Goal: Information Seeking & Learning: Learn about a topic

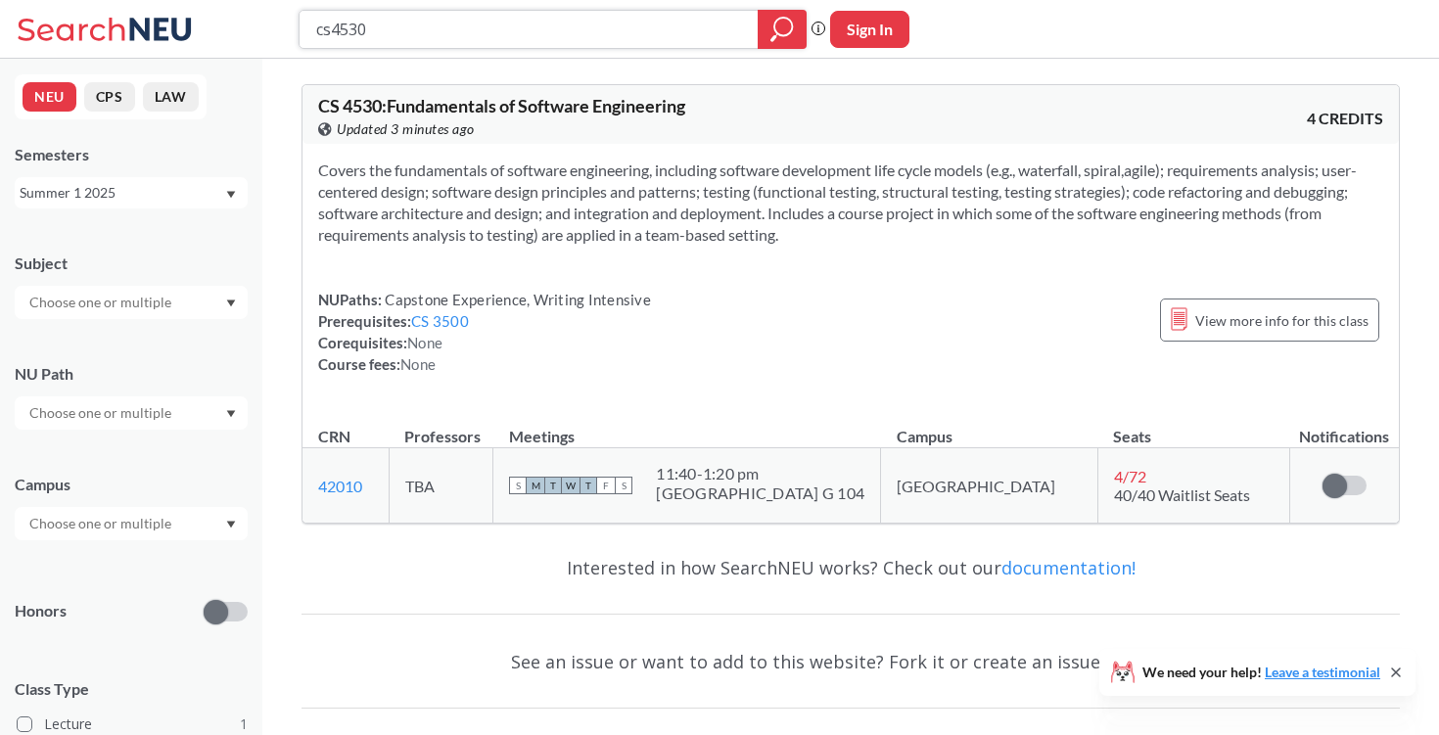
click at [453, 33] on input "cs4530" at bounding box center [529, 29] width 430 height 33
type input "c"
type input "biol3405"
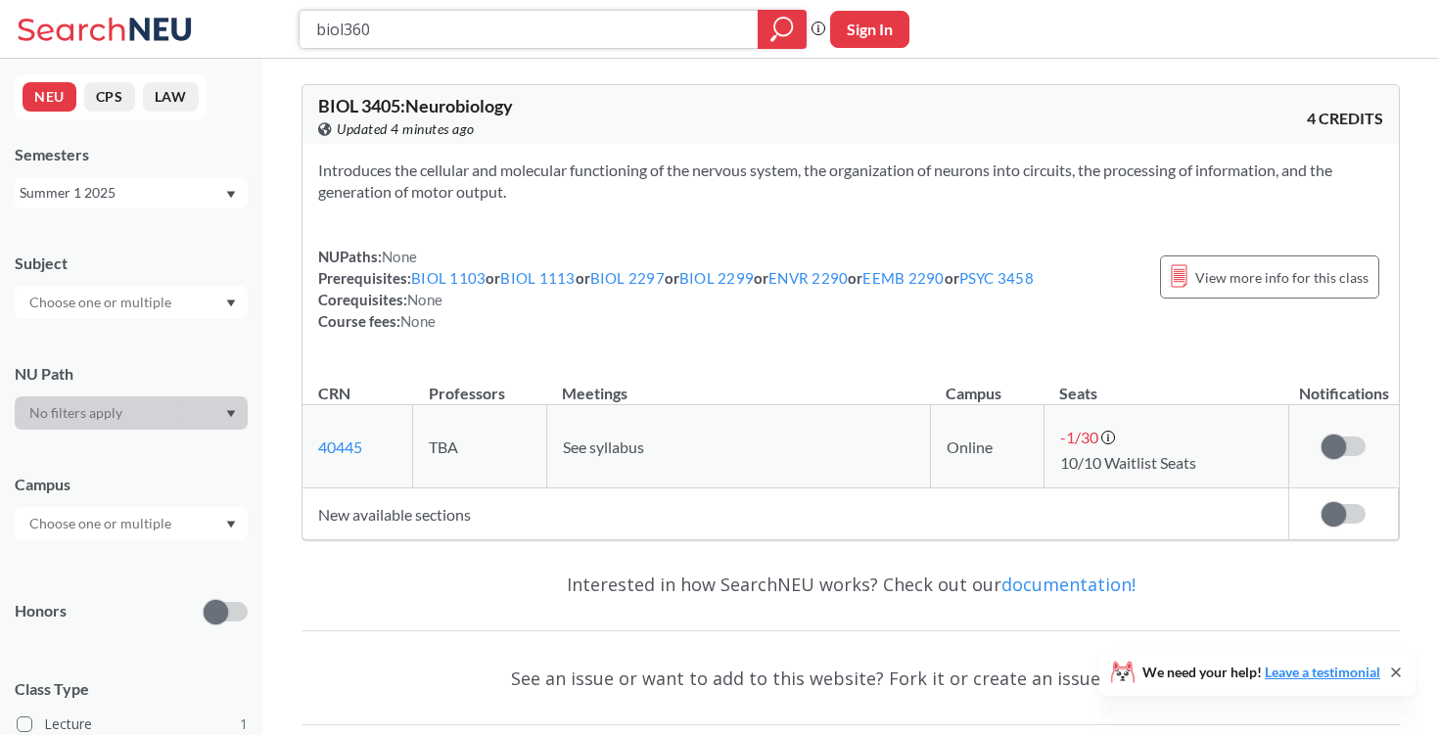
type input "biol3605"
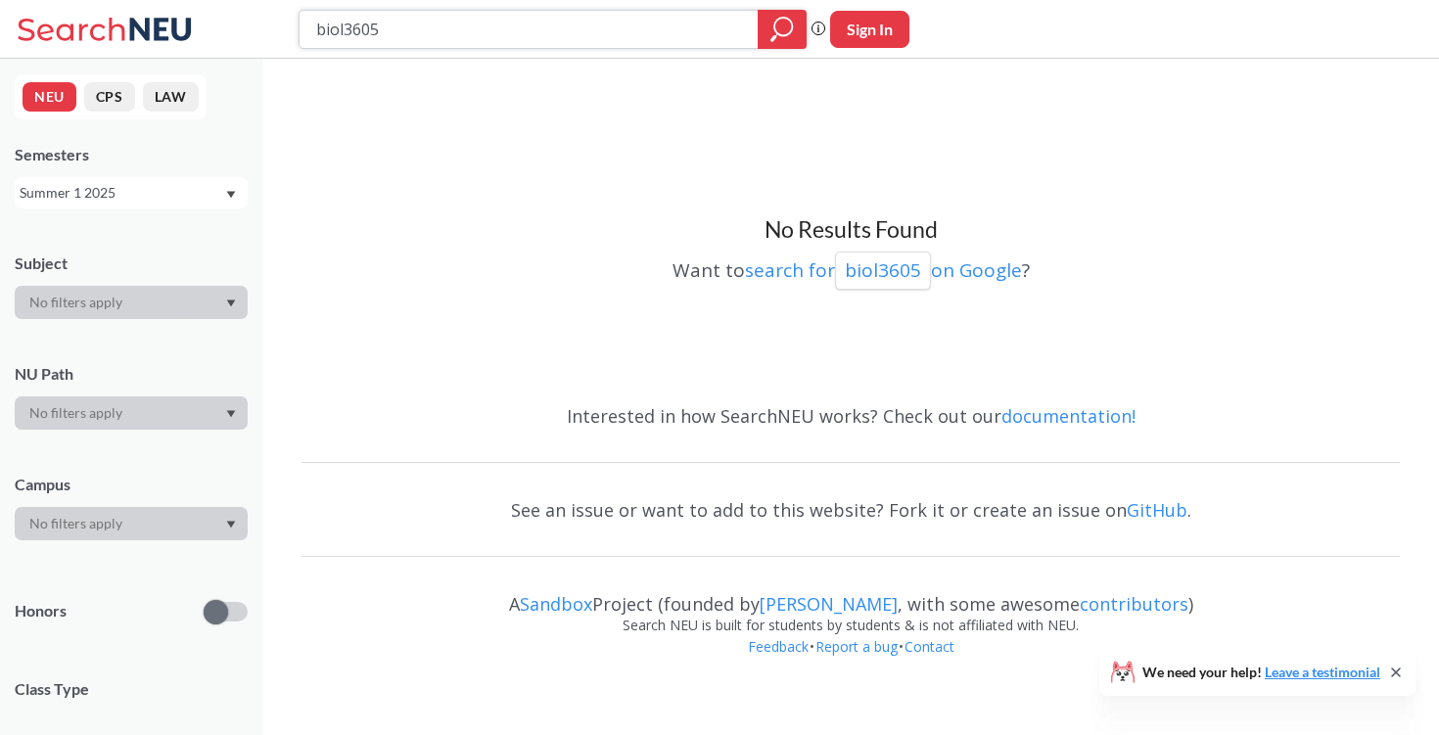
type input "biol360"
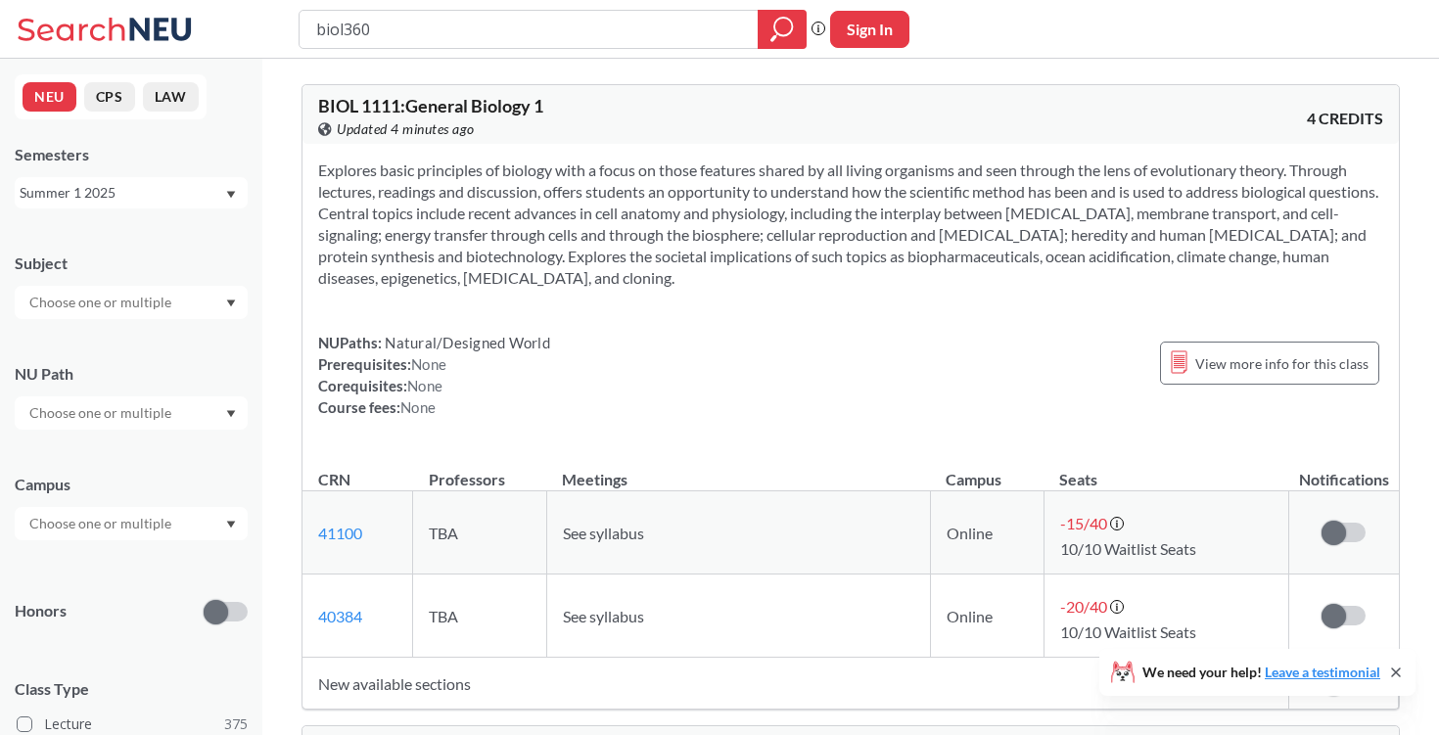
type input "biol3601"
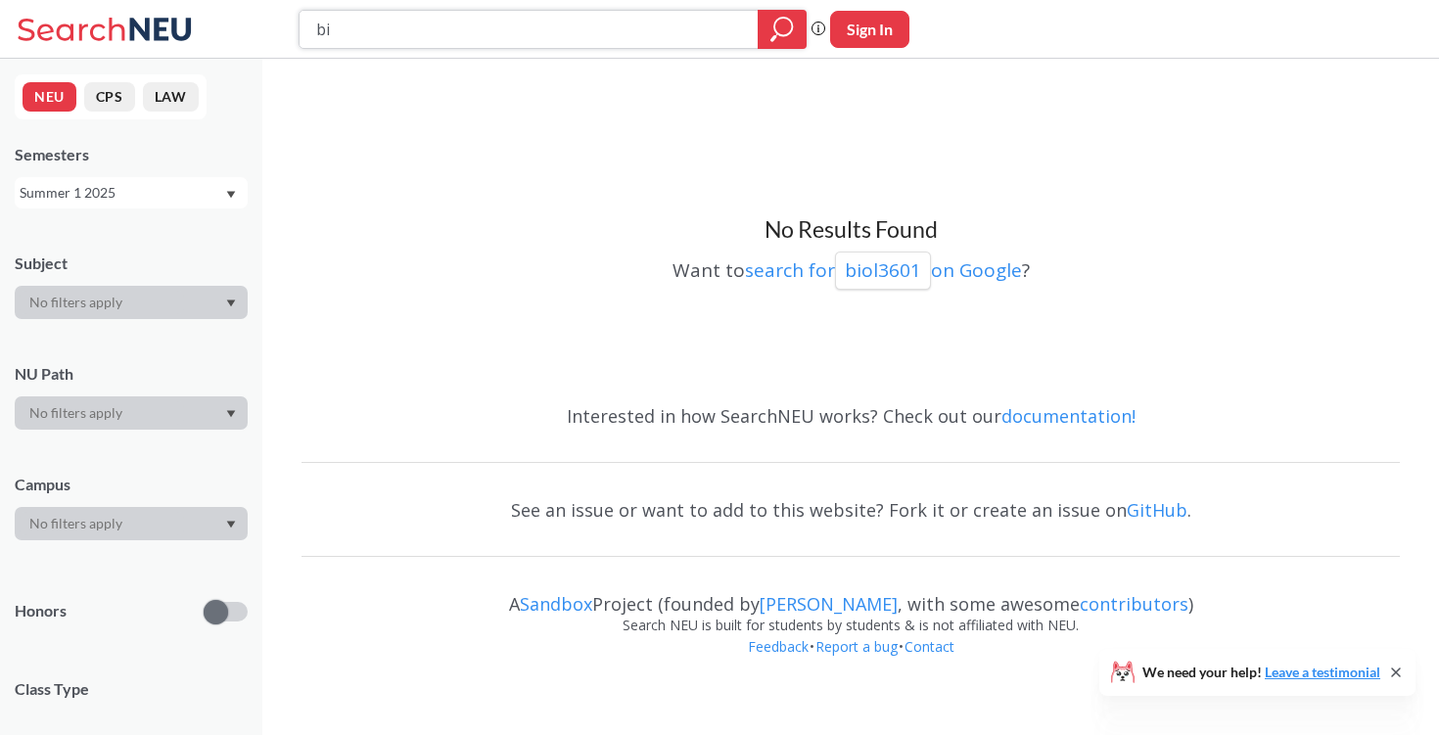
type input "b"
type input "cs4120"
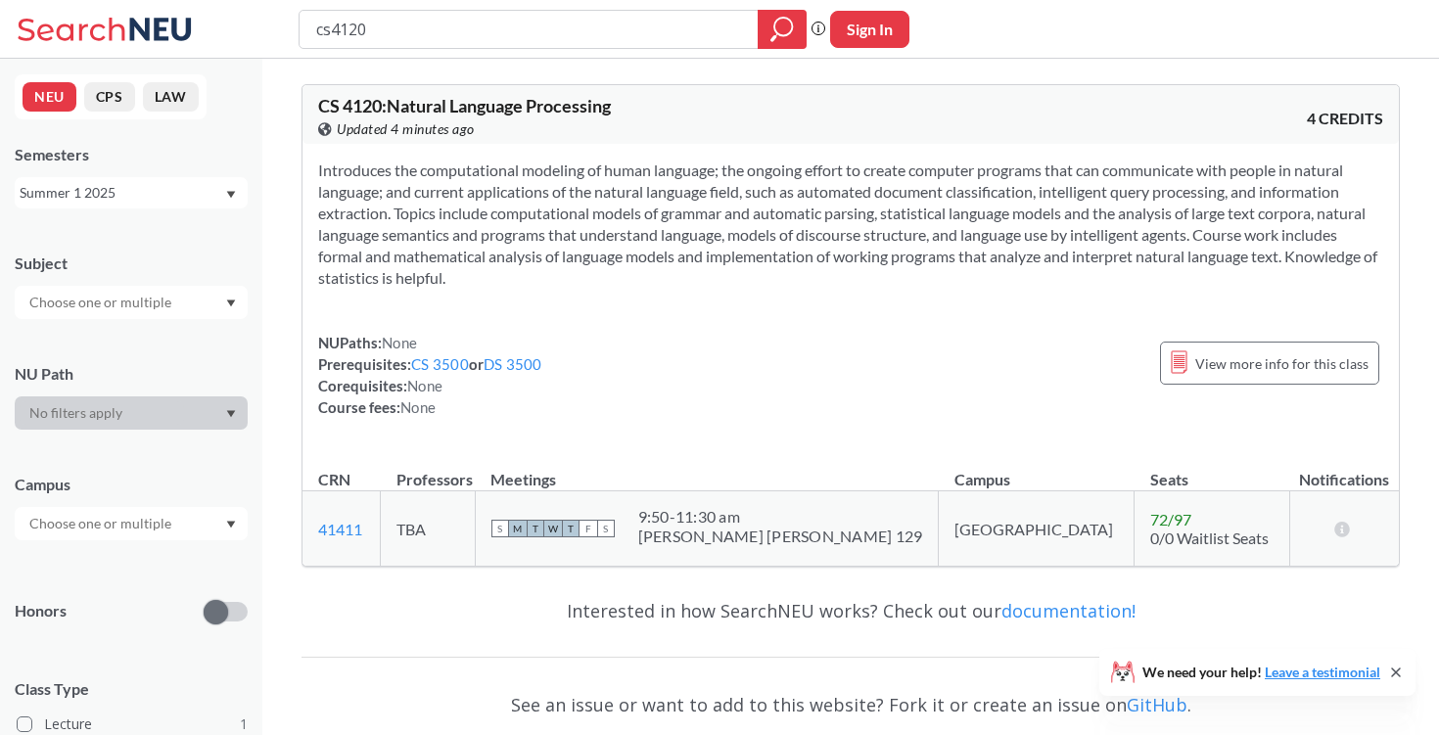
click at [96, 169] on div "Semesters Summer 1 2025" at bounding box center [131, 176] width 233 height 65
click at [129, 197] on div "Summer 1 2025" at bounding box center [122, 193] width 205 height 22
click at [119, 247] on div "Fall 2025" at bounding box center [131, 236] width 233 height 54
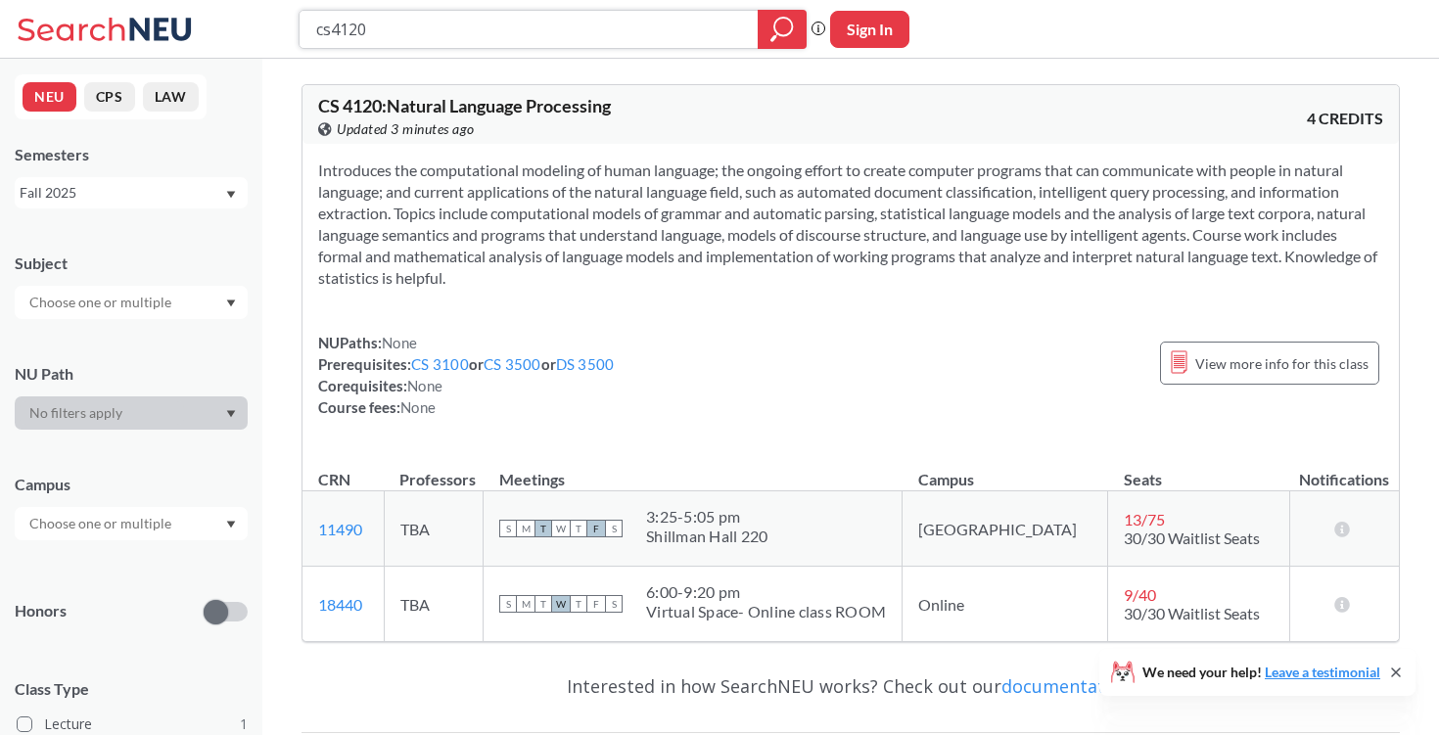
click at [694, 30] on input "cs4120" at bounding box center [529, 29] width 430 height 33
type input "c"
type input "binf6310"
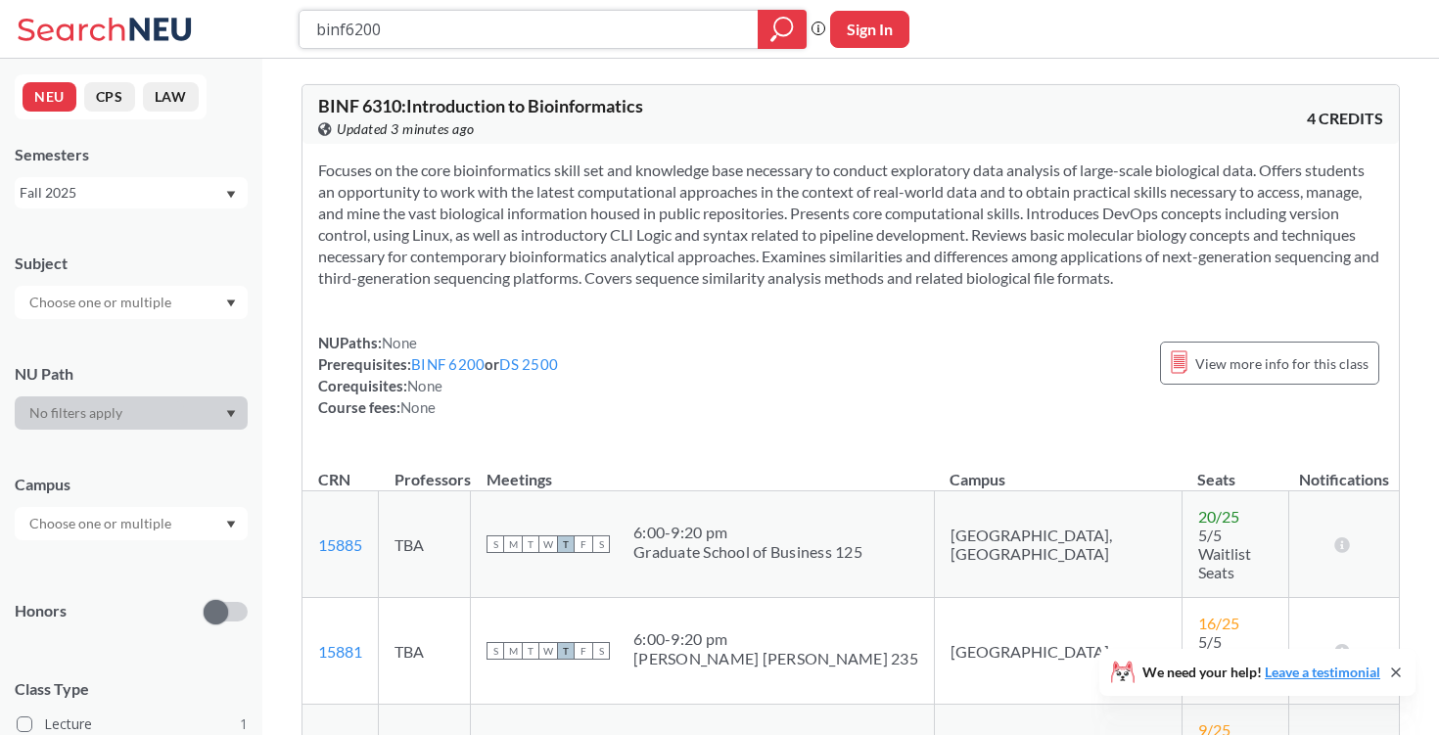
type input "binf6200"
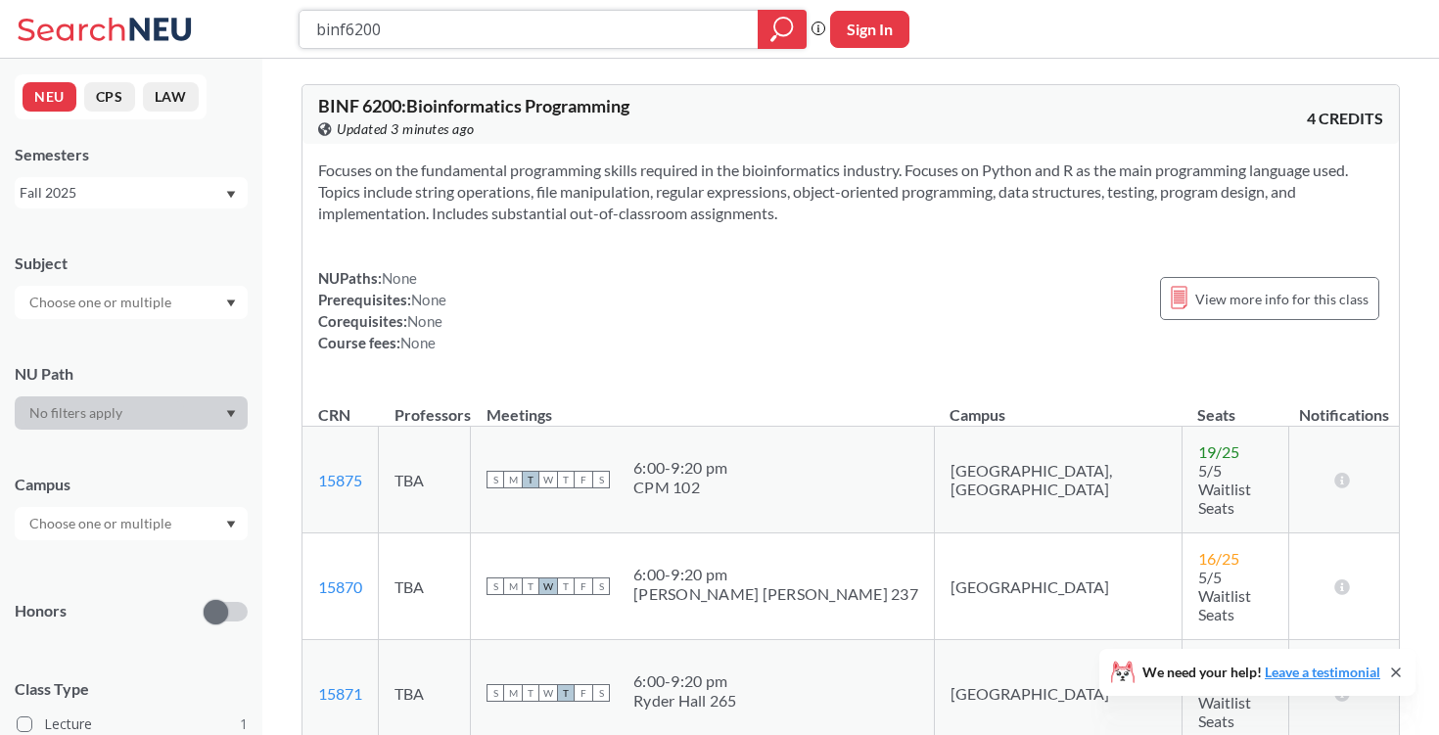
click at [790, 24] on icon "magnifying glass" at bounding box center [781, 29] width 23 height 27
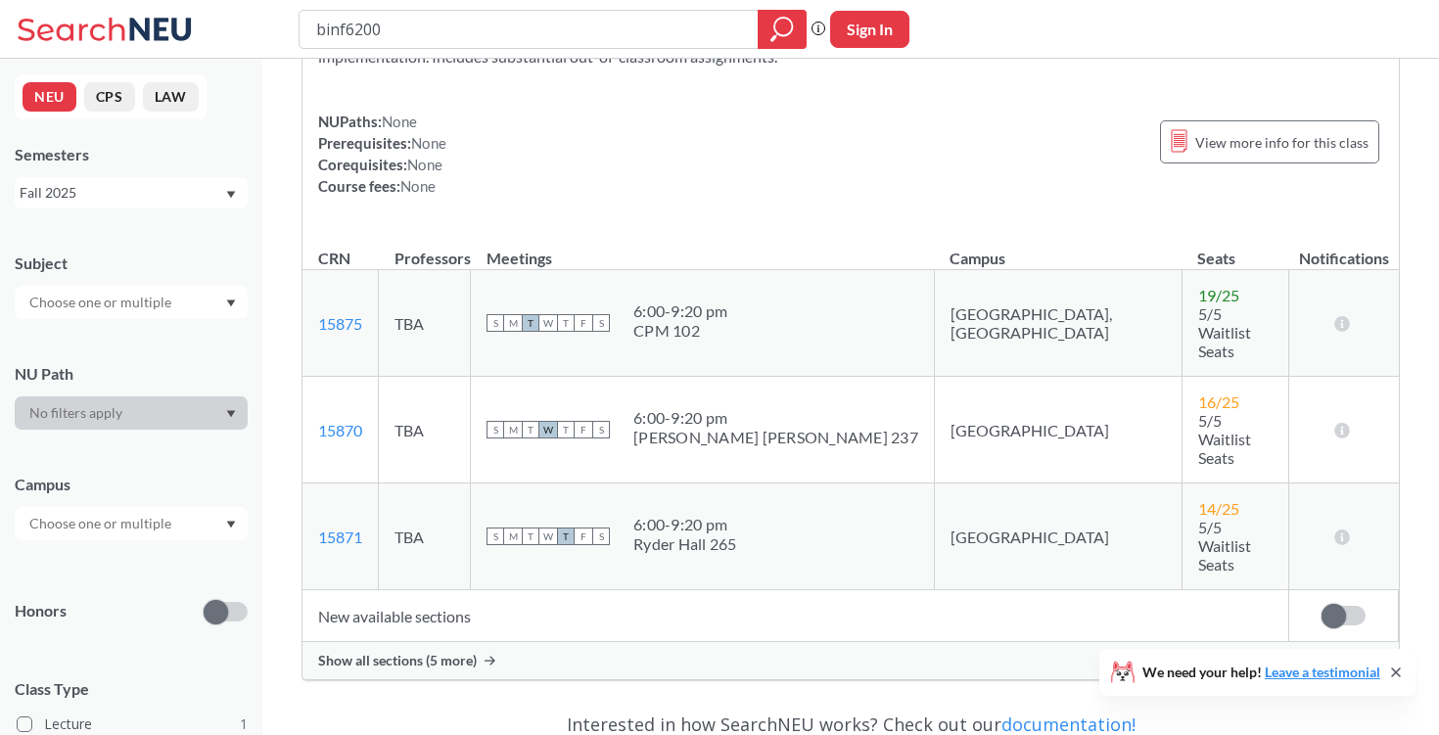
click at [413, 652] on span "Show all sections (5 more)" at bounding box center [397, 661] width 159 height 18
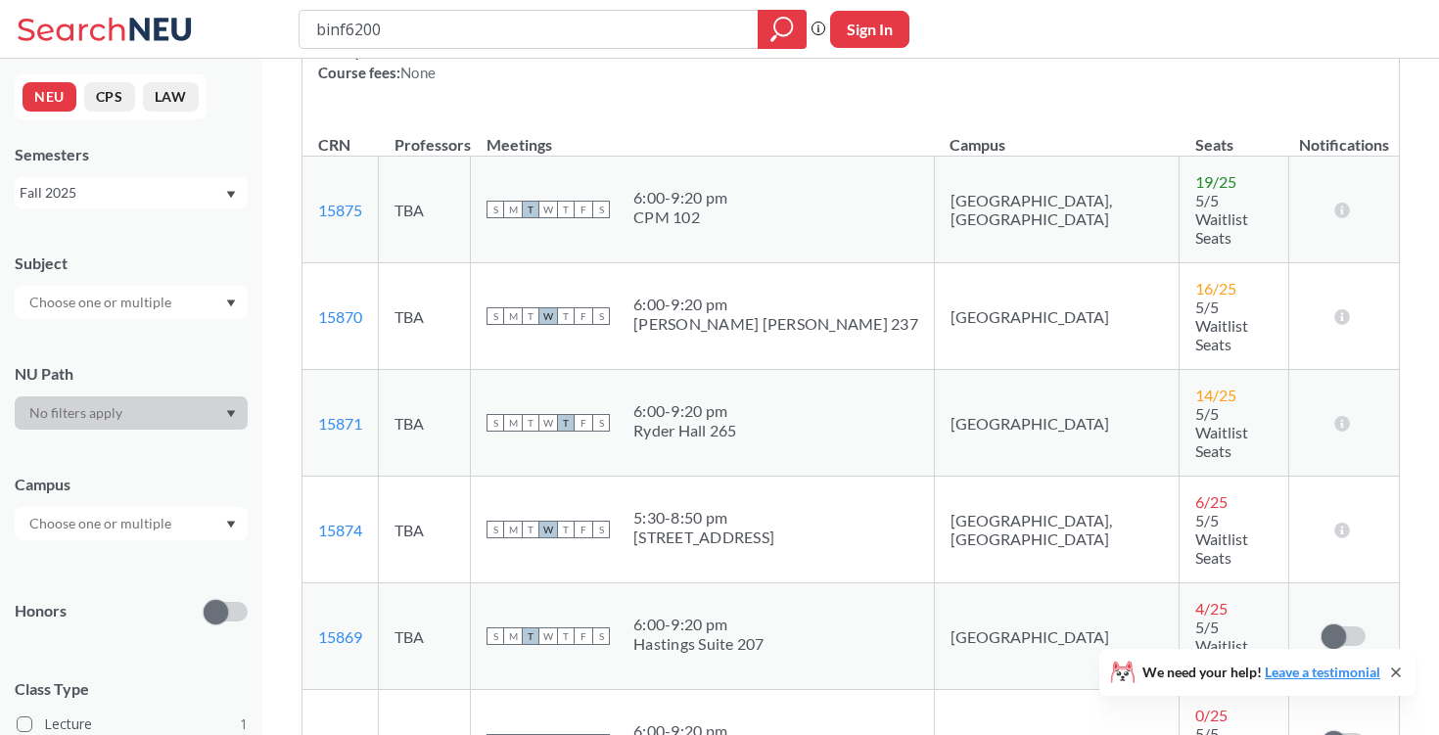
scroll to position [268, 0]
click at [134, 189] on div "Fall 2025" at bounding box center [122, 193] width 205 height 22
click at [148, 161] on div "Semesters" at bounding box center [131, 155] width 233 height 22
click at [107, 414] on div at bounding box center [131, 412] width 233 height 33
click at [183, 418] on div at bounding box center [131, 412] width 233 height 33
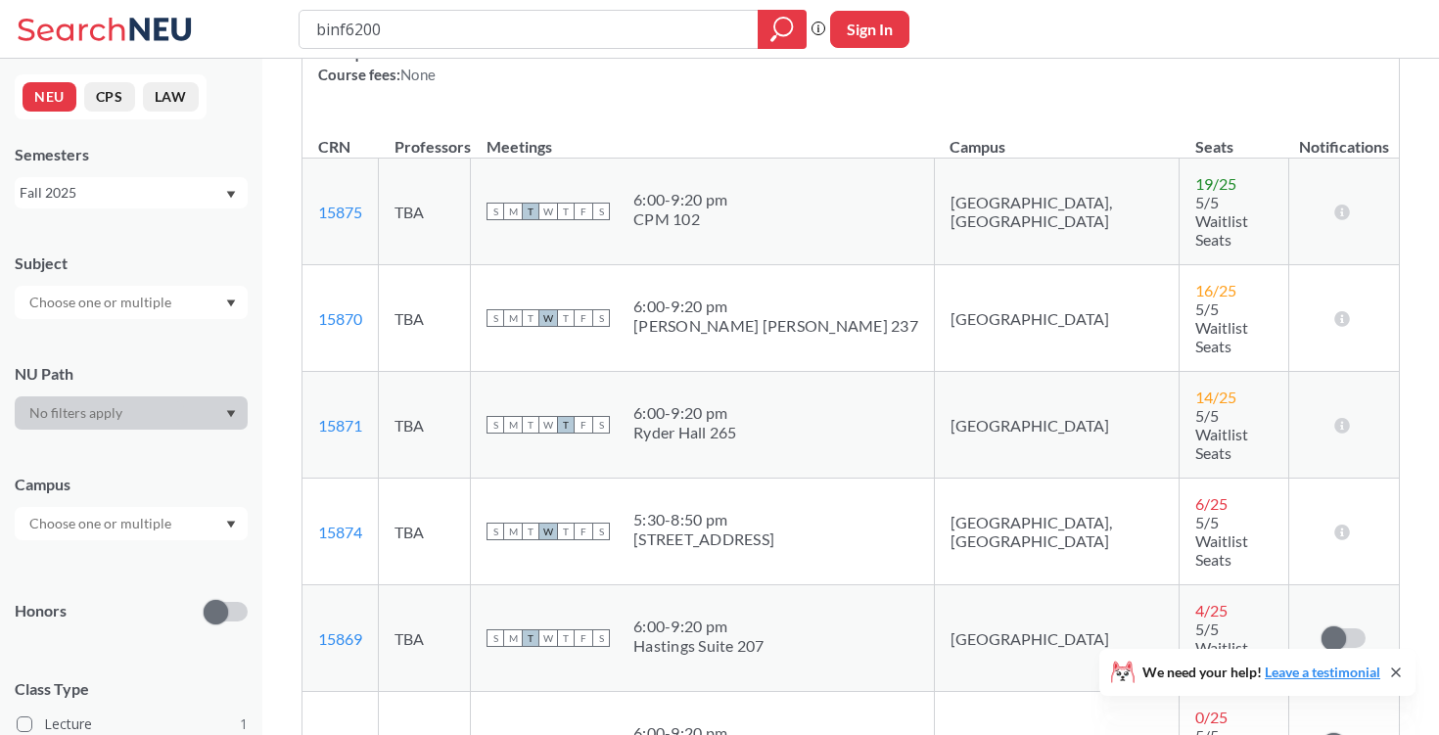
click at [239, 416] on div at bounding box center [131, 412] width 233 height 33
click at [205, 368] on div "NU Path" at bounding box center [131, 374] width 233 height 22
click at [230, 416] on icon "Dropdown arrow" at bounding box center [231, 414] width 10 height 8
drag, startPoint x: 495, startPoint y: 25, endPoint x: 226, endPoint y: -16, distance: 272.3
click at [226, 0] on html "binf6200 Phrase search guarantees the exact search appears in the results. Ex. …" at bounding box center [719, 99] width 1439 height 735
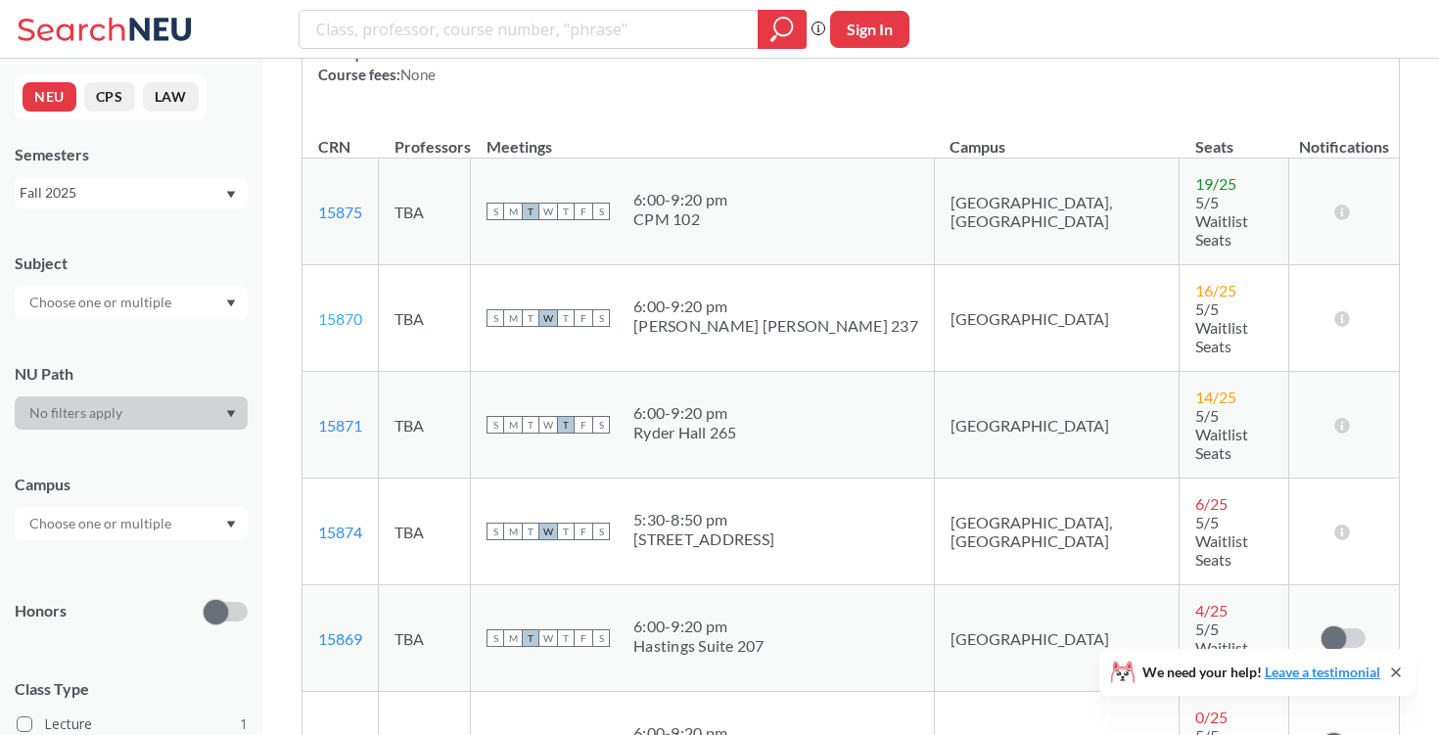
click at [325, 309] on link "15870" at bounding box center [340, 318] width 44 height 19
click at [770, 27] on icon "magnifying glass" at bounding box center [781, 29] width 23 height 27
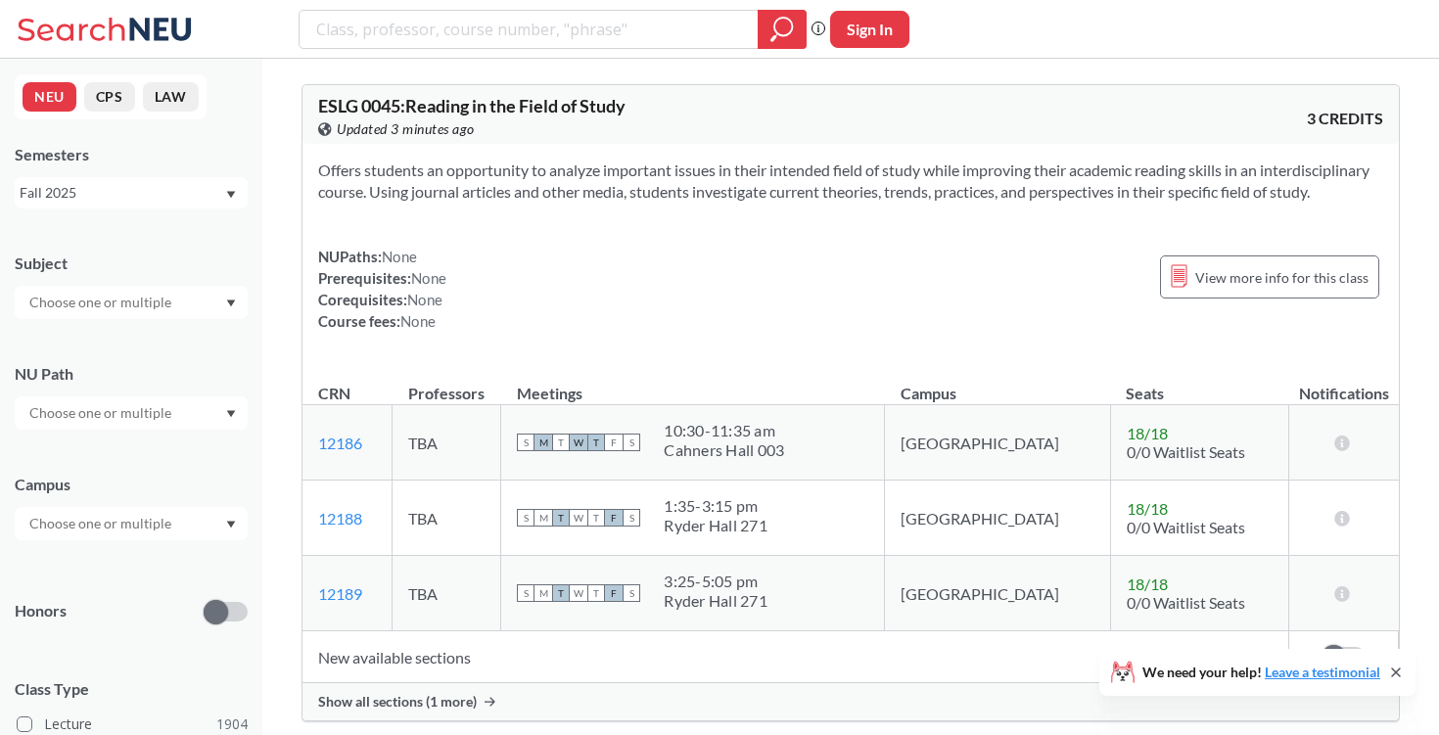
click at [147, 411] on input "text" at bounding box center [102, 412] width 164 height 23
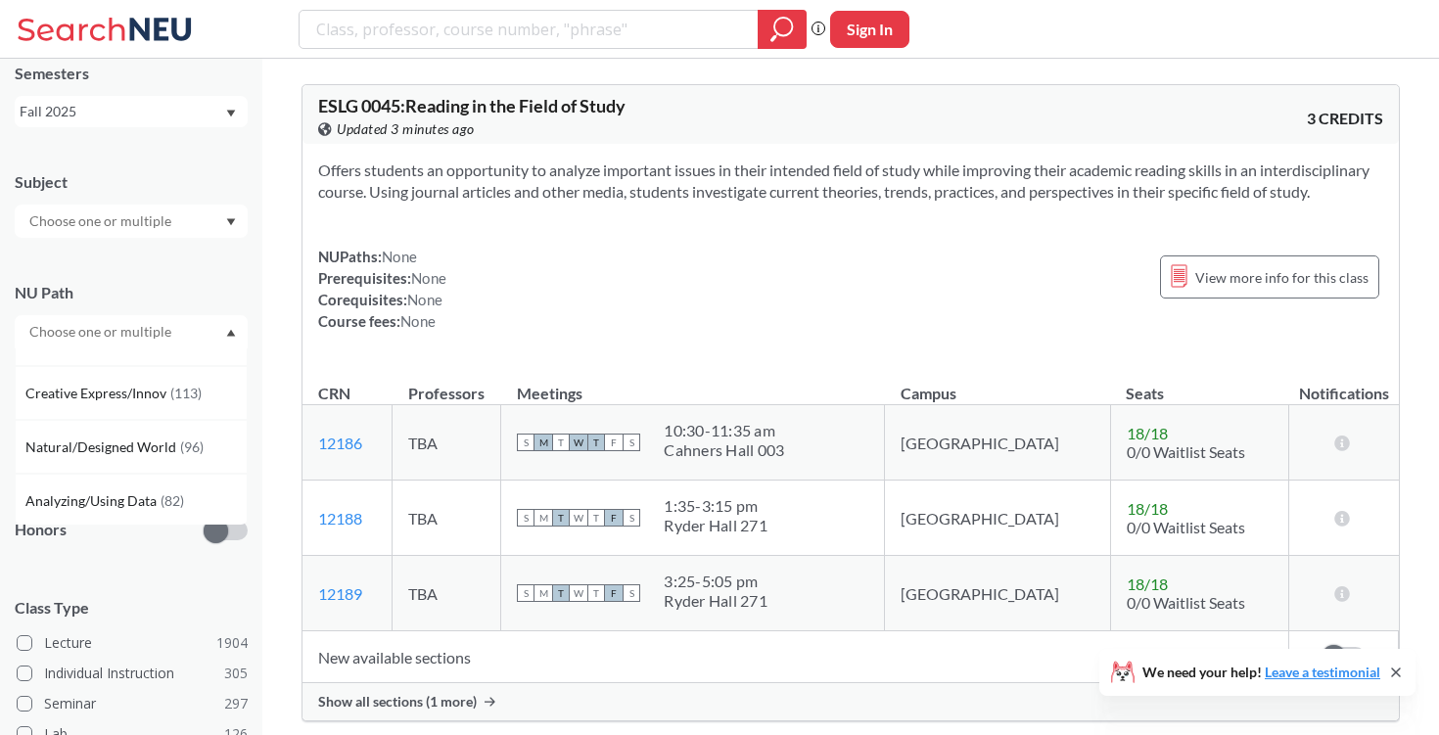
scroll to position [171, 0]
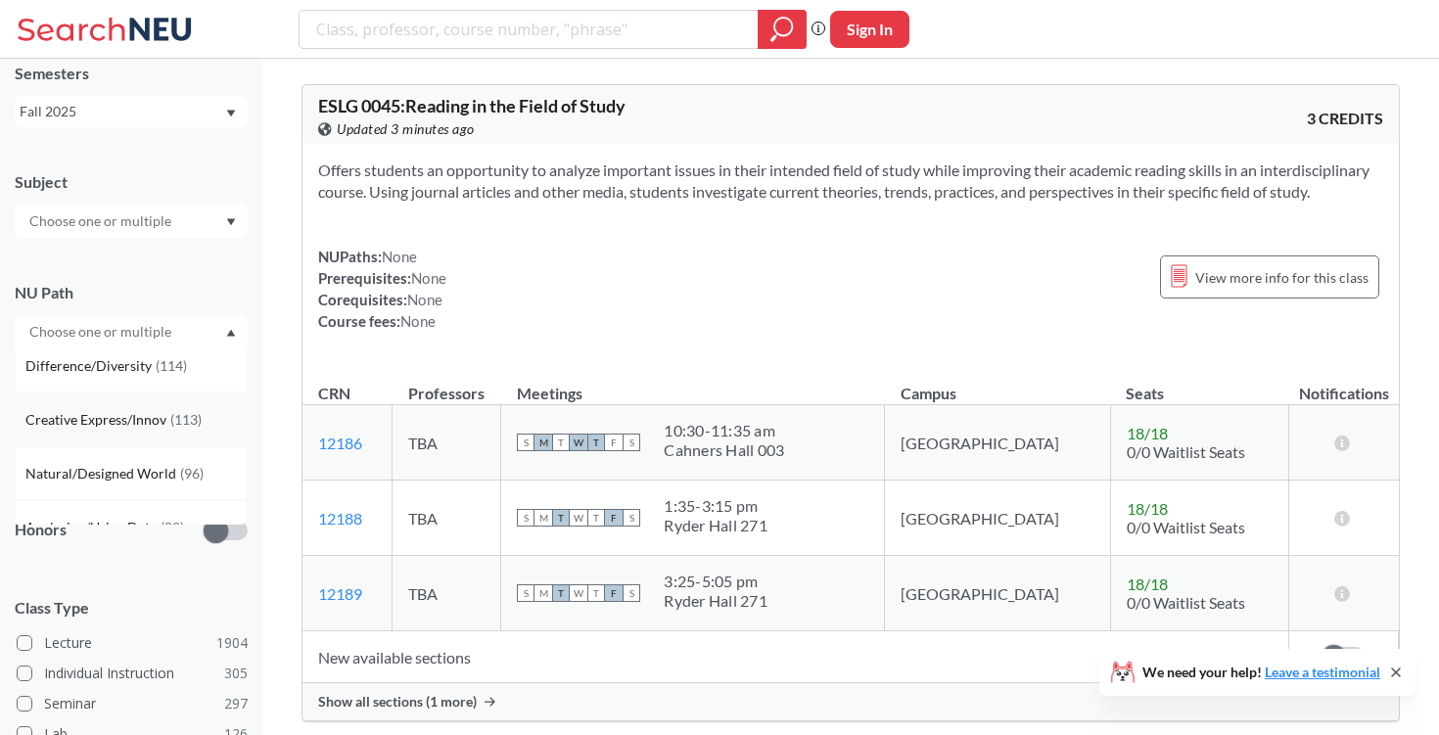
click at [158, 423] on span "Creative Express/Innov" at bounding box center [97, 420] width 145 height 22
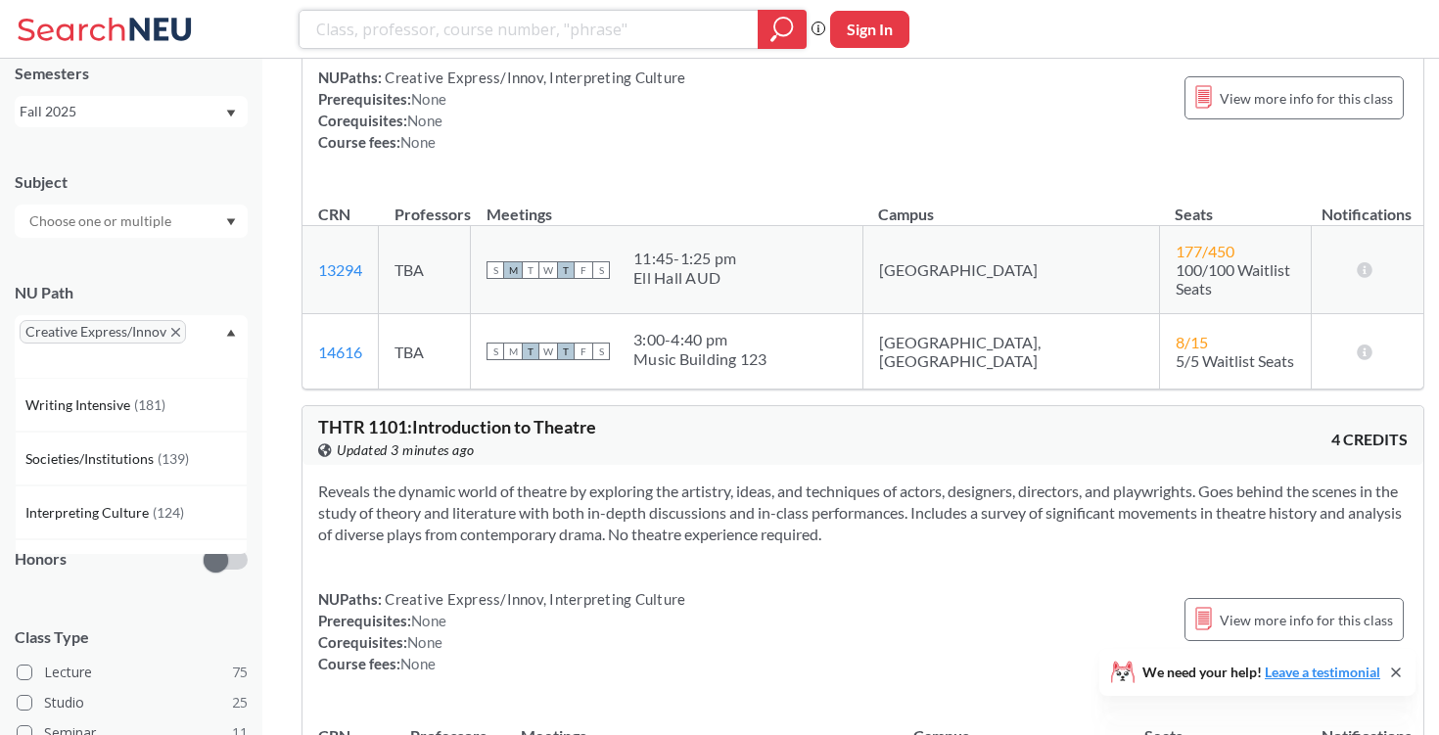
scroll to position [70, 0]
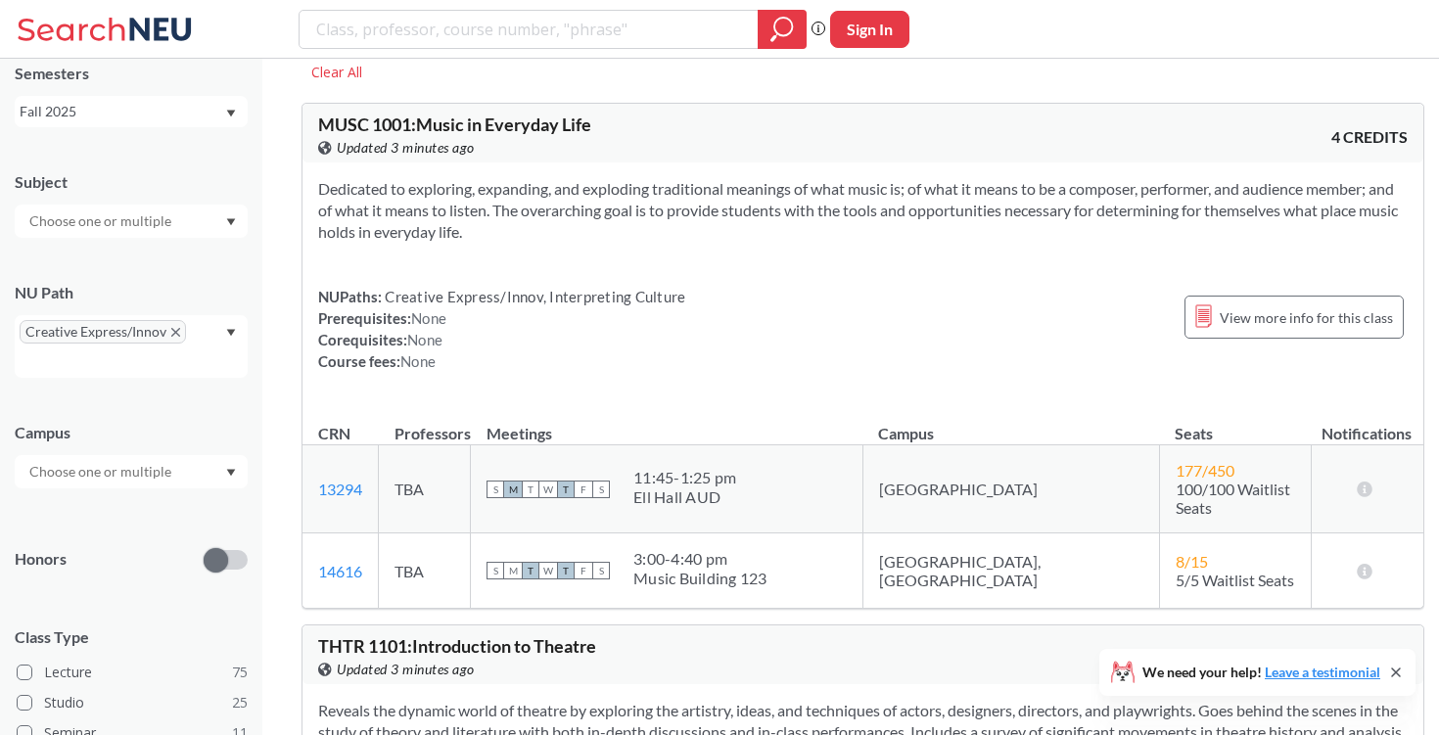
drag, startPoint x: 581, startPoint y: 233, endPoint x: 324, endPoint y: 145, distance: 271.2
click at [321, 145] on div "MUSC 1001 : Music in Everyday Life View this course on Banner. Updated 3 minute…" at bounding box center [863, 356] width 1123 height 506
copy div "Updated 3 minutes ago 4 CREDITS Dedicated to exploring, expanding, and explodin…"
click at [534, 264] on div "Dedicated to exploring, expanding, and exploding traditional meanings of what m…" at bounding box center [862, 283] width 1121 height 241
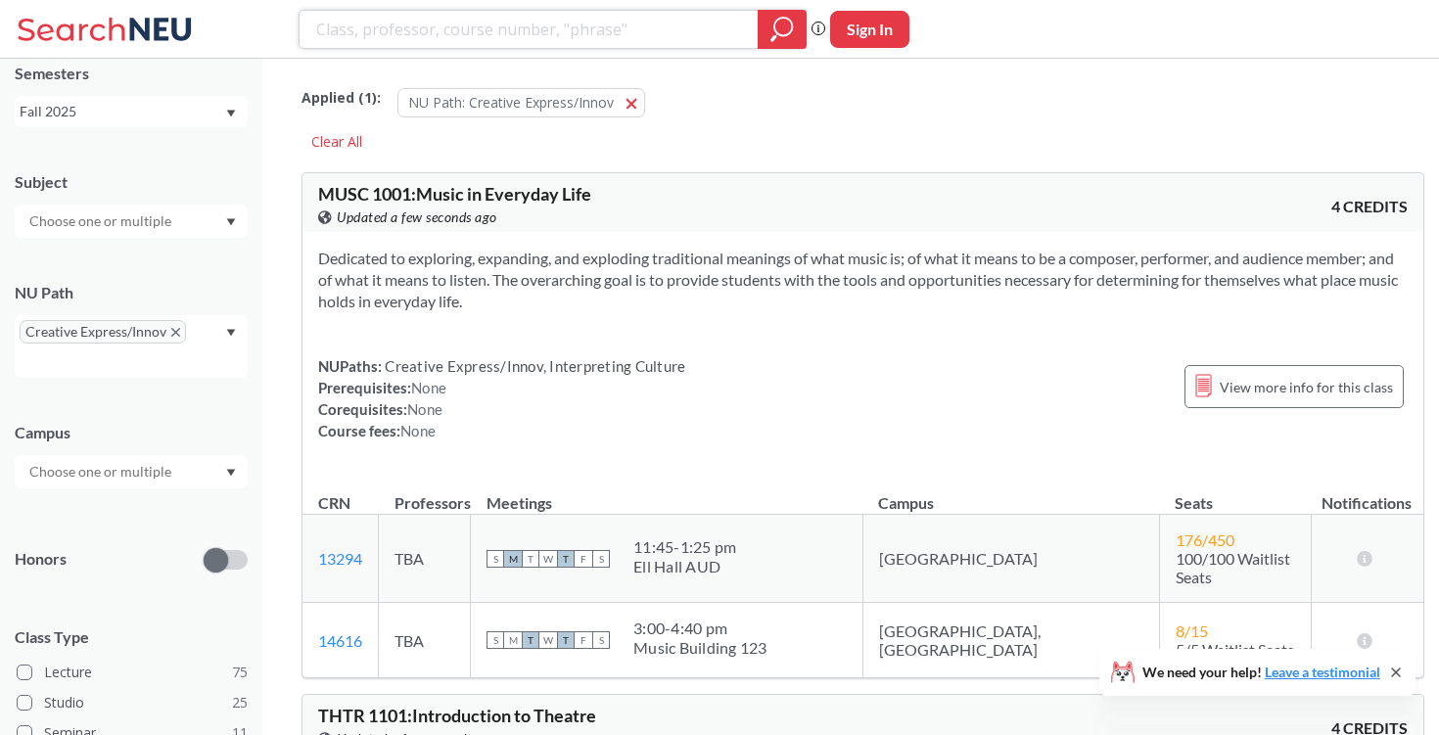
click at [409, 24] on input "search" at bounding box center [529, 29] width 430 height 33
type input "城"
type input "c s"
type input "c"
type input "cs4180"
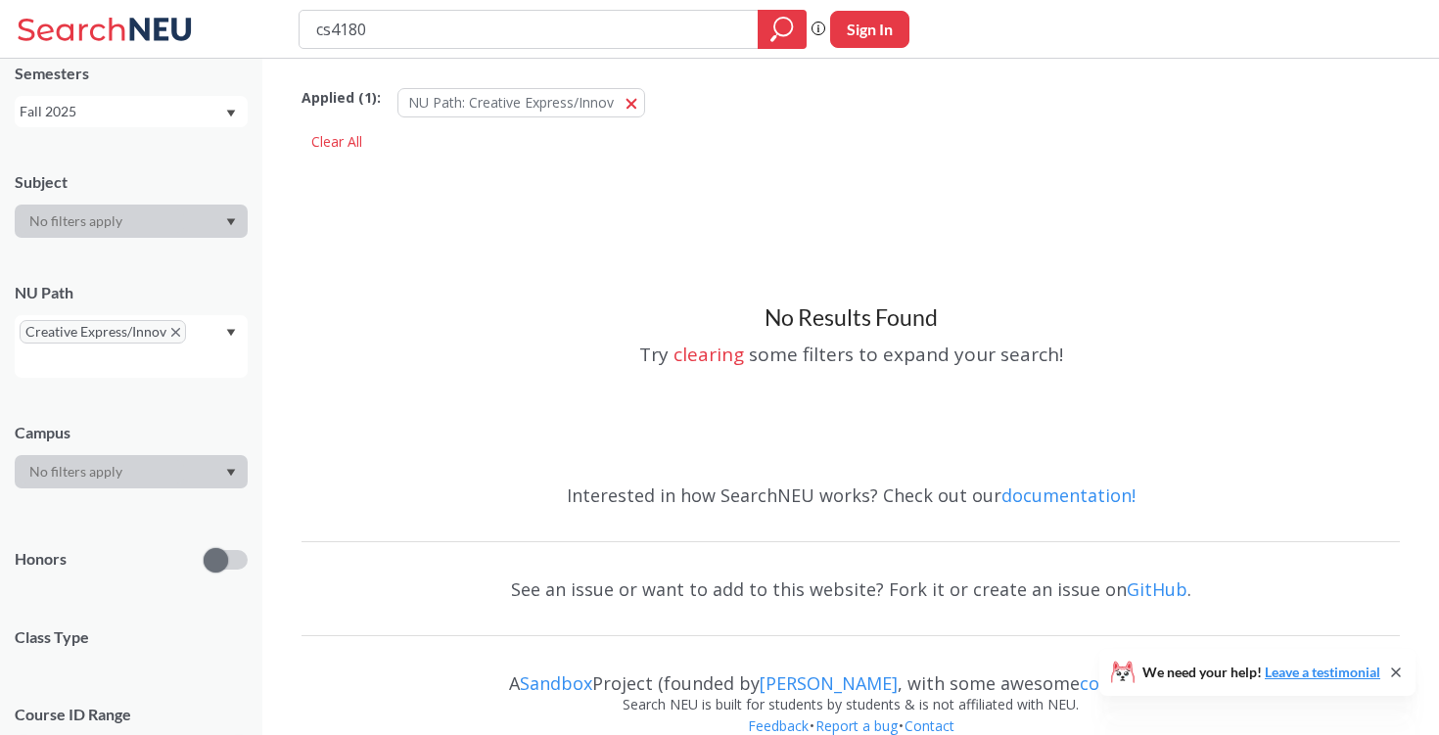
click at [174, 331] on icon "X to remove pill" at bounding box center [175, 332] width 9 height 9
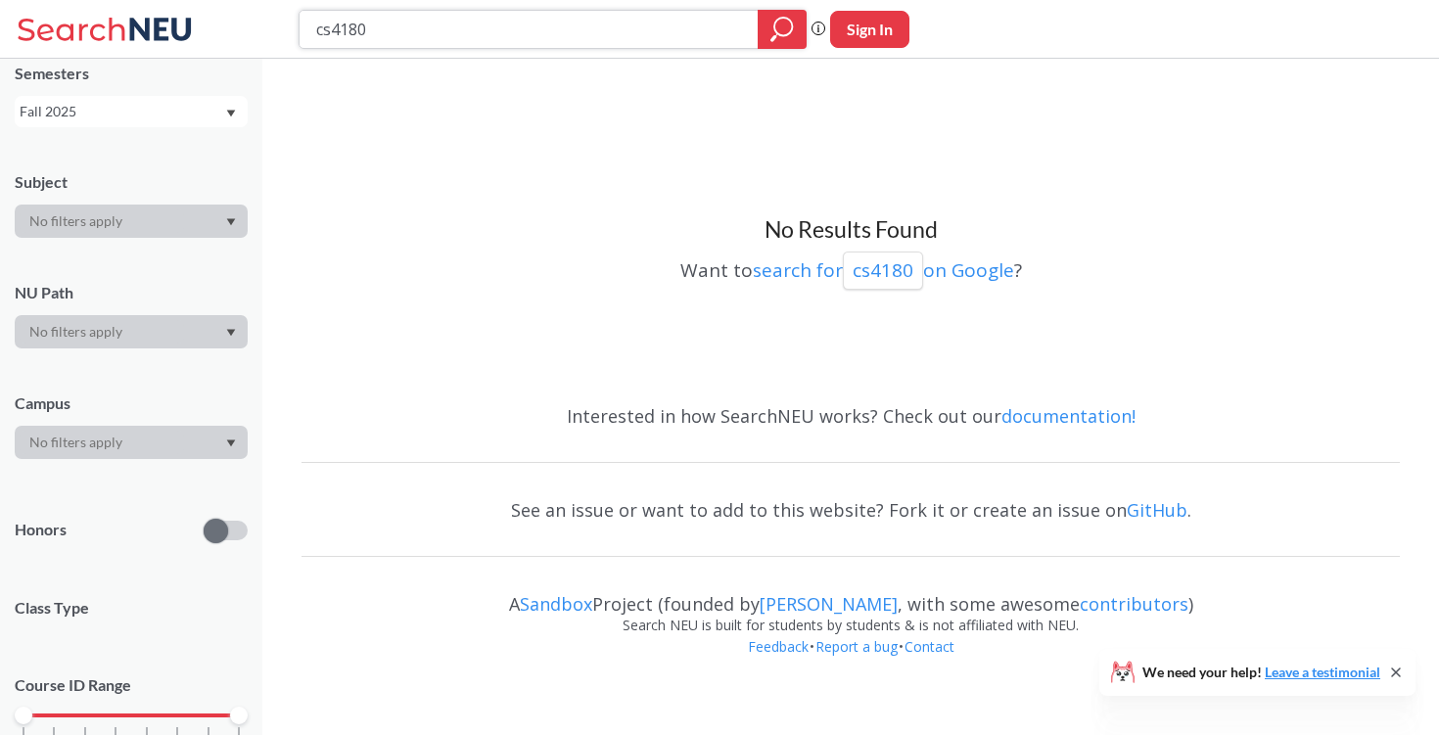
click at [771, 25] on icon "magnifying glass" at bounding box center [781, 29] width 23 height 27
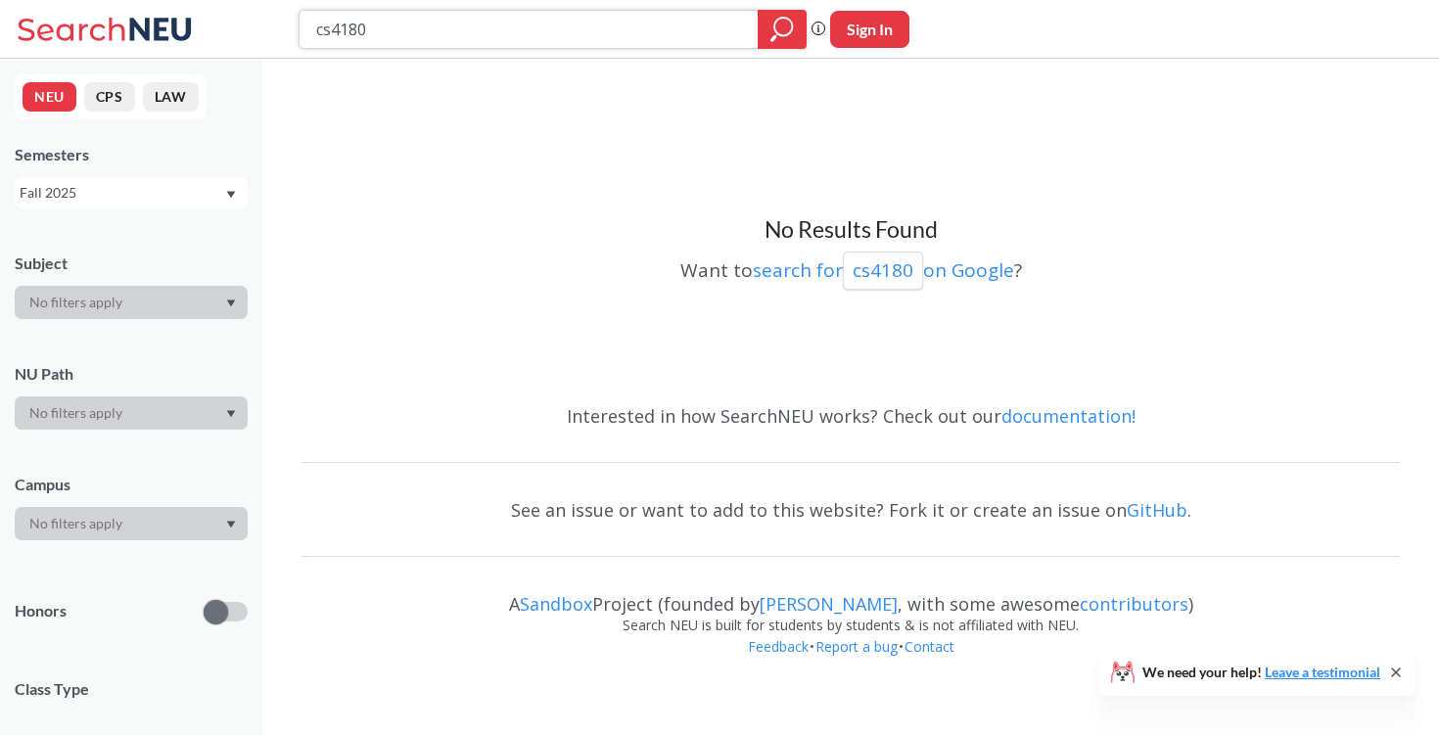
click at [774, 37] on icon "magnifying glass" at bounding box center [773, 37] width 6 height 7
click at [563, 31] on input "cs4180" at bounding box center [529, 29] width 430 height 33
type input "c"
type input "reinforcement"
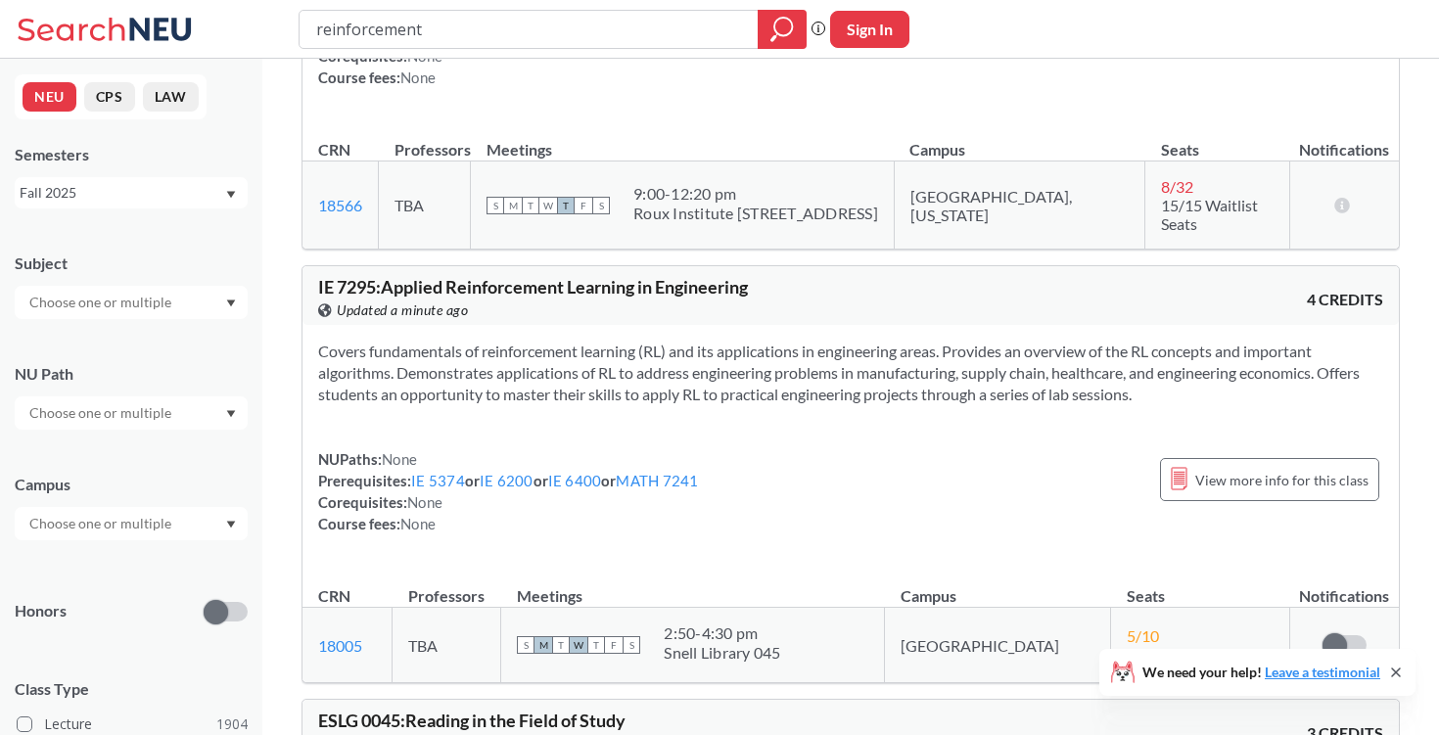
scroll to position [661, 0]
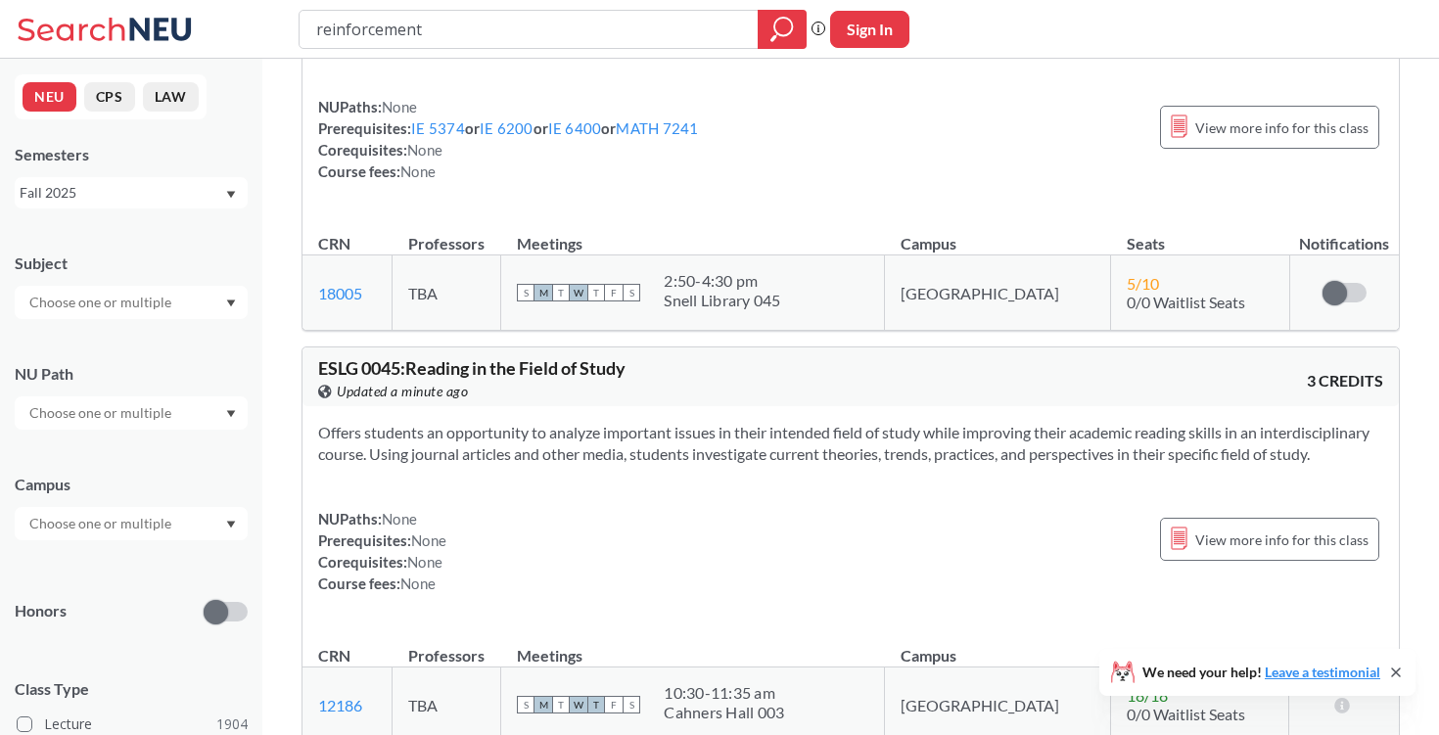
drag, startPoint x: 450, startPoint y: 40, endPoint x: 284, endPoint y: -15, distance: 175.2
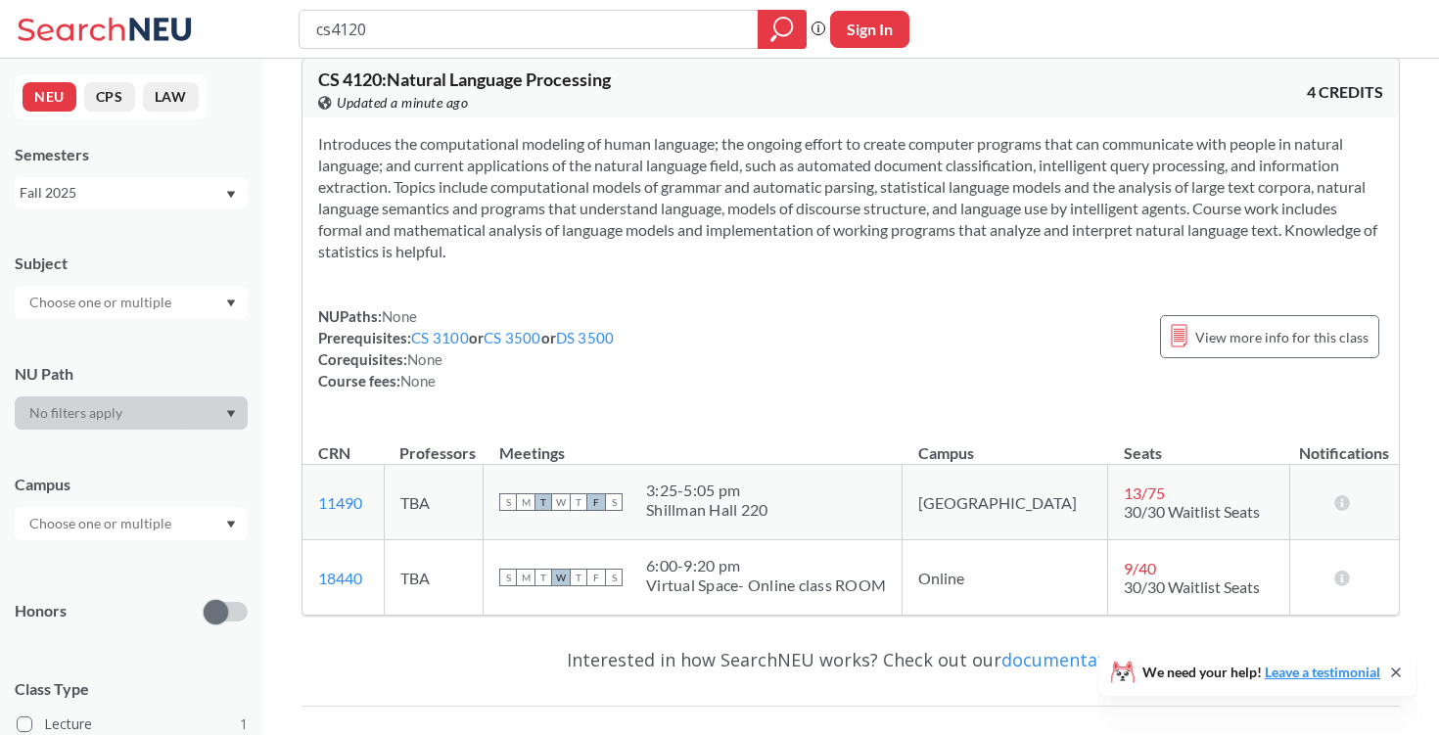
scroll to position [24, 0]
drag, startPoint x: 512, startPoint y: 28, endPoint x: 401, endPoint y: 7, distance: 112.7
click at [401, 8] on div "cs4120 Phrase search guarantees the exact search appears in the results. Ex. If…" at bounding box center [719, 29] width 1439 height 59
click at [401, 25] on input "cs4120" at bounding box center [529, 29] width 430 height 33
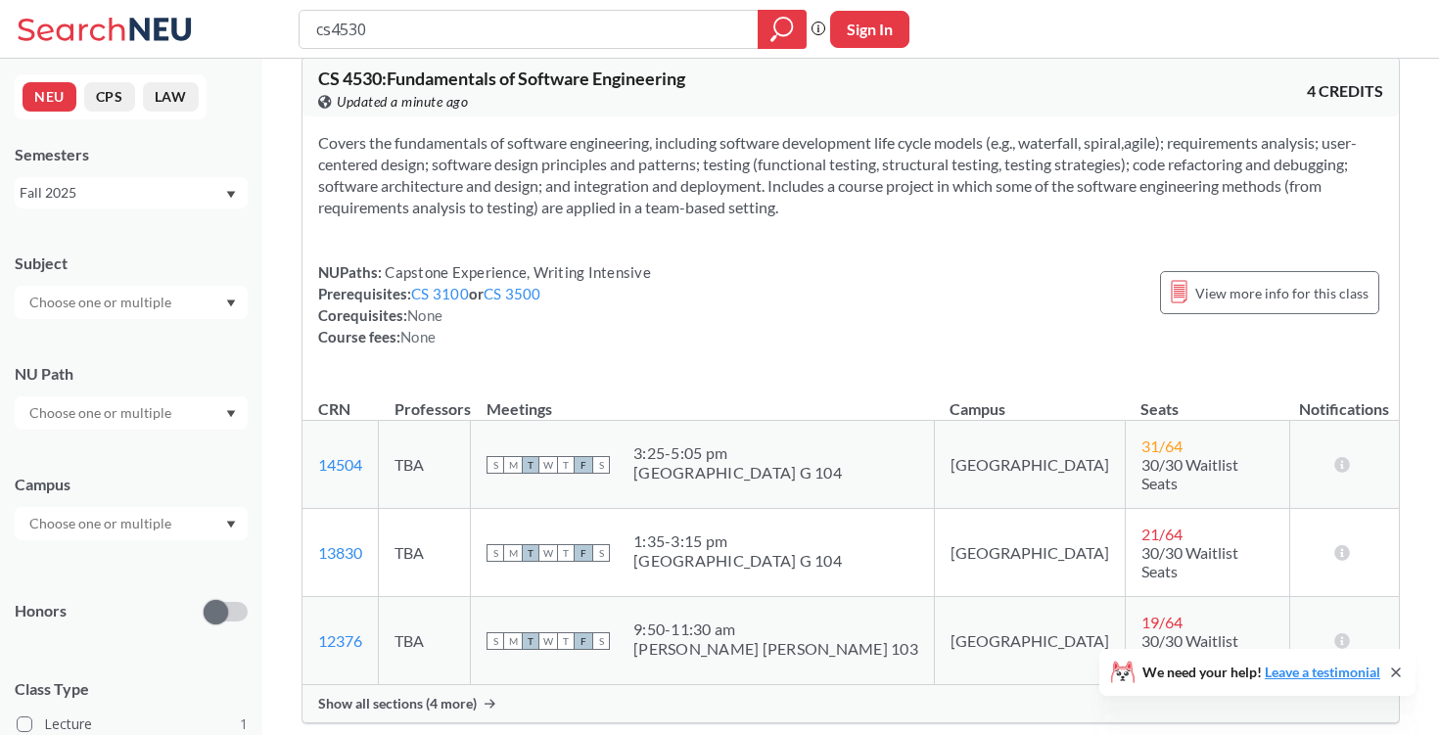
scroll to position [35, 0]
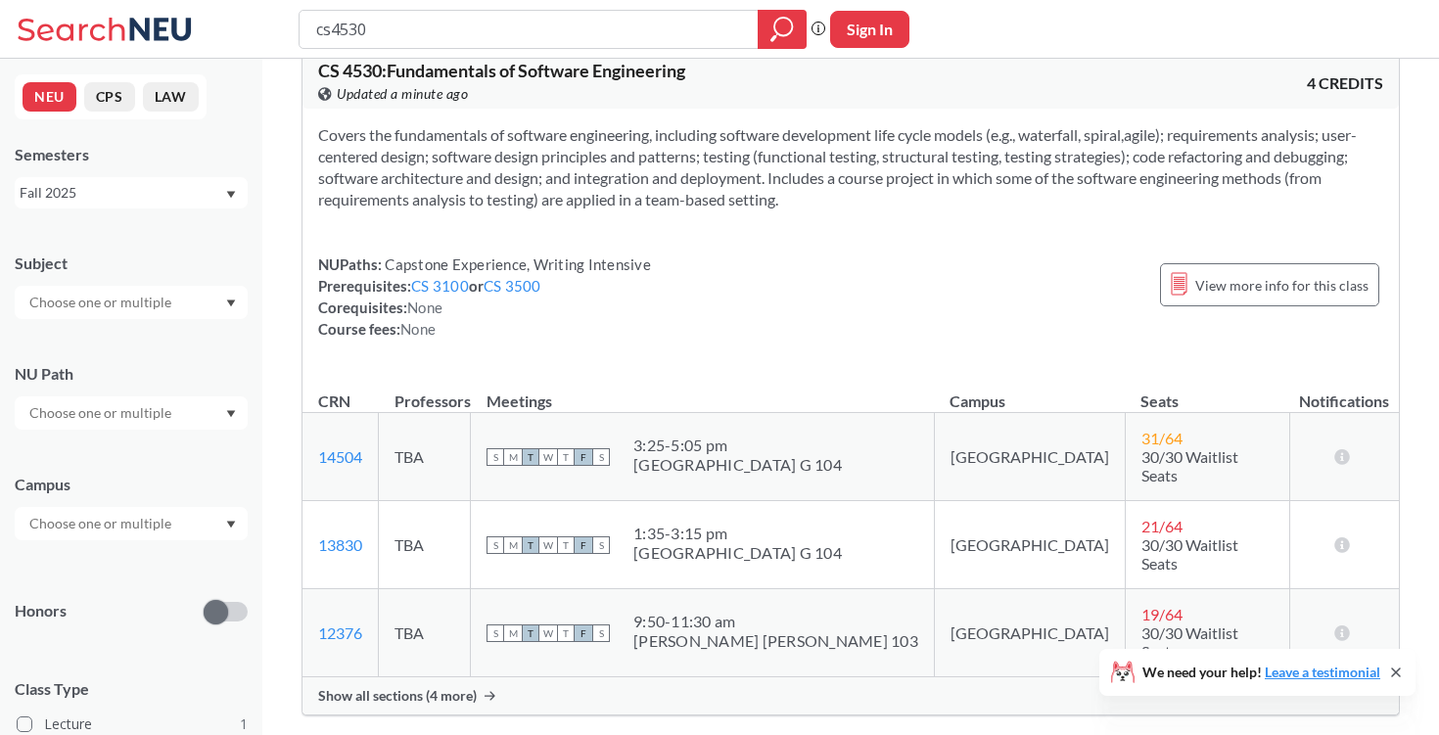
click at [428, 687] on span "Show all sections (4 more)" at bounding box center [397, 696] width 159 height 18
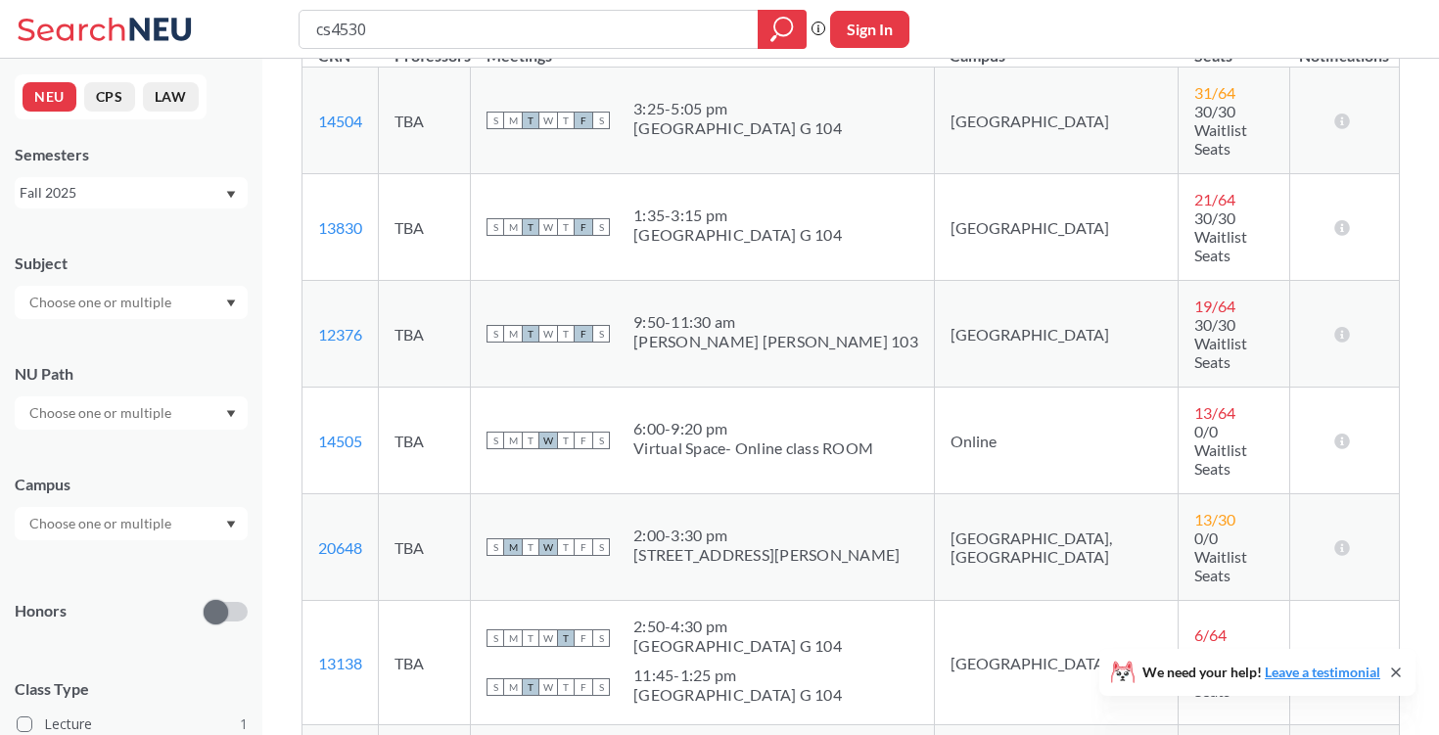
scroll to position [48, 0]
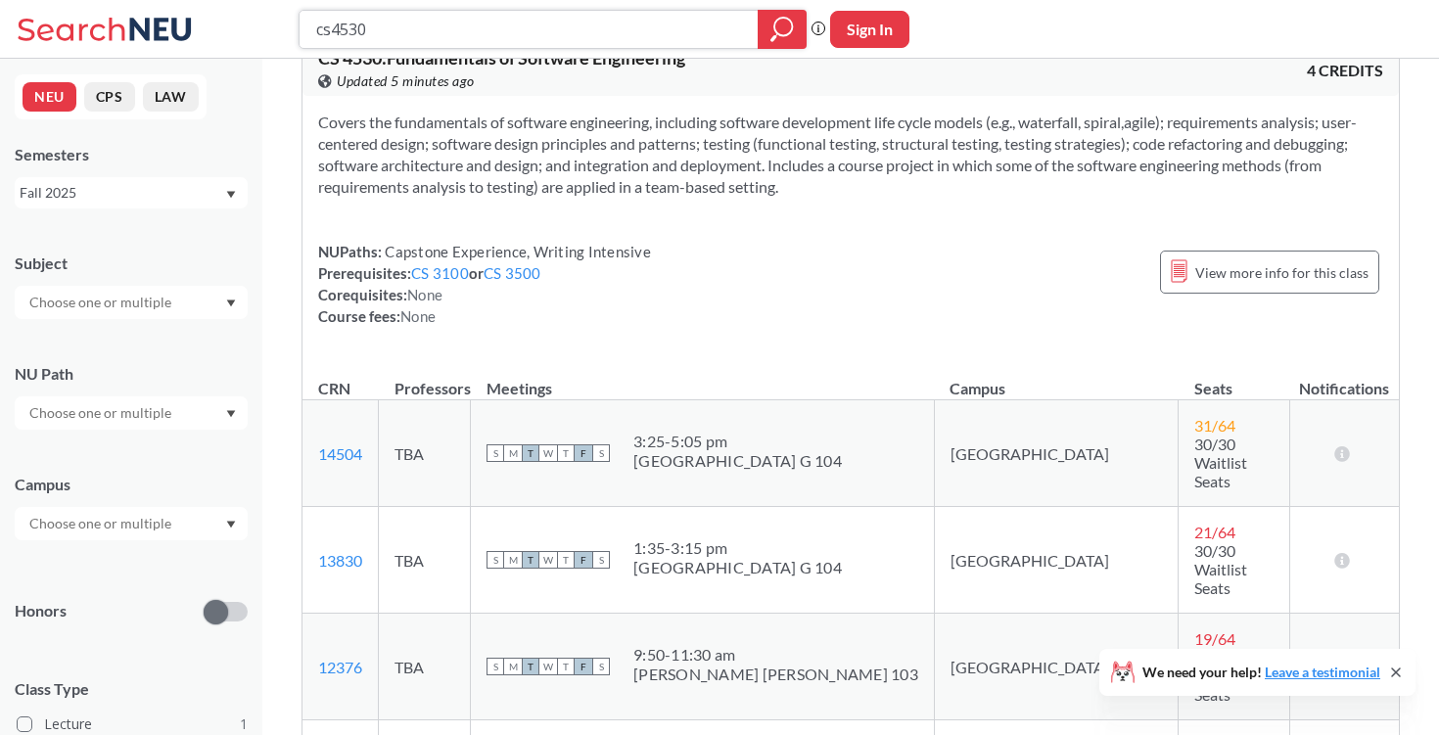
click at [536, 31] on input "cs4530" at bounding box center [529, 29] width 430 height 33
type input "c"
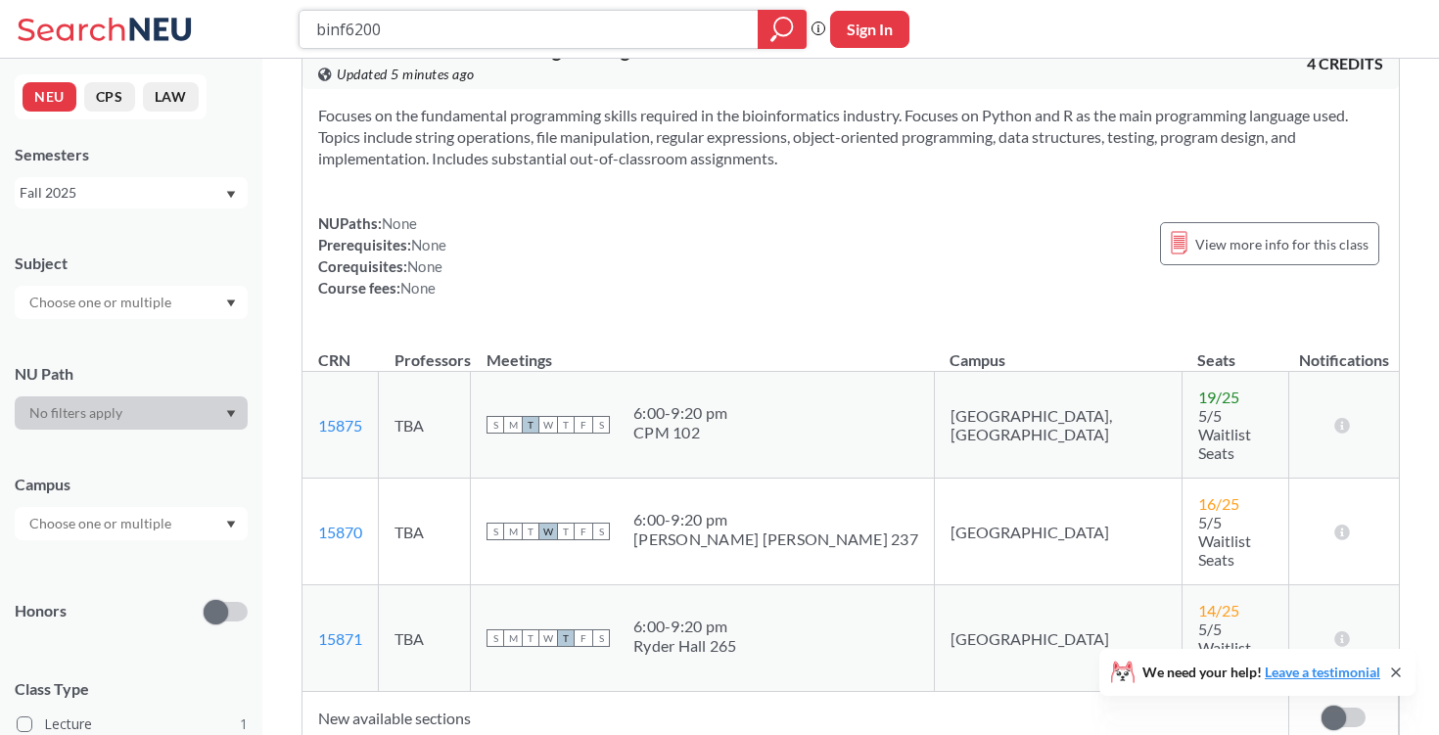
scroll to position [97, 0]
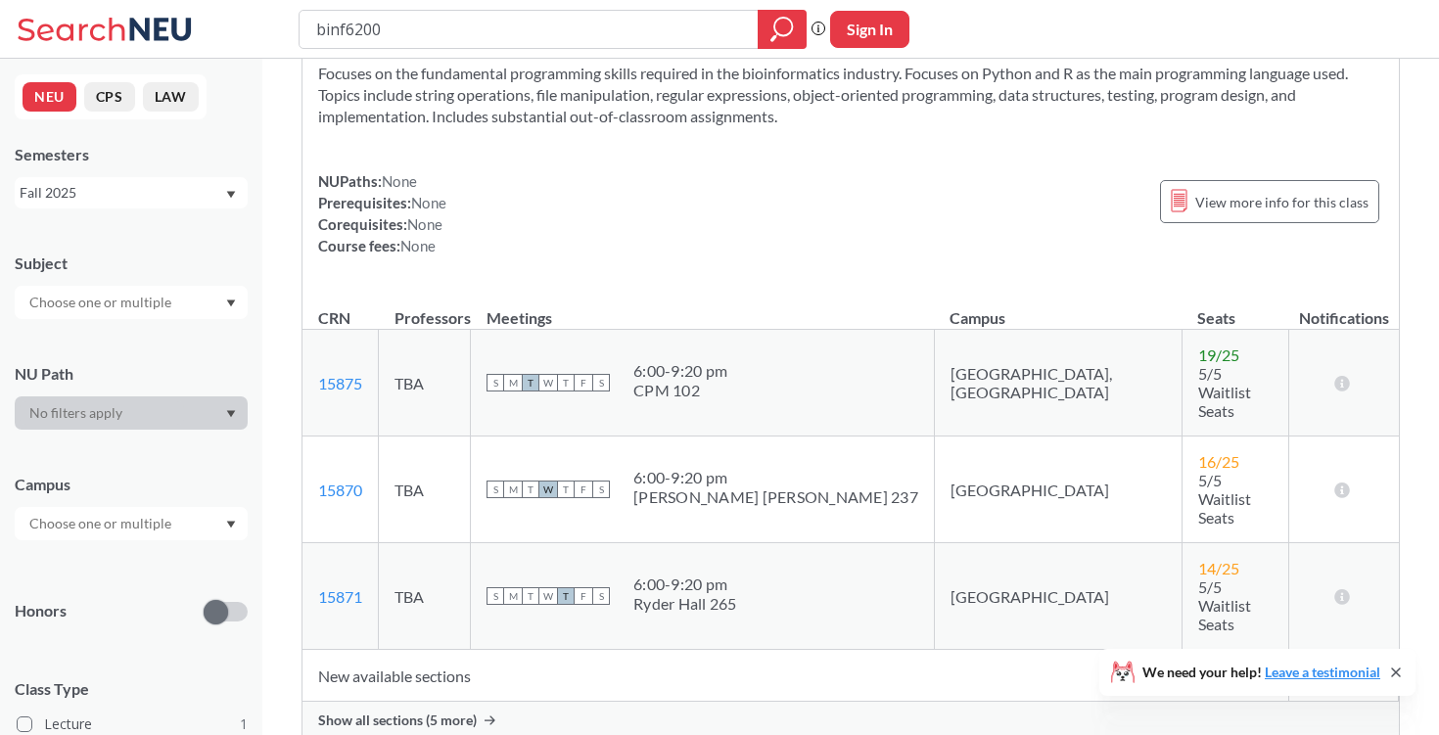
click at [455, 712] on span "Show all sections (5 more)" at bounding box center [397, 721] width 159 height 18
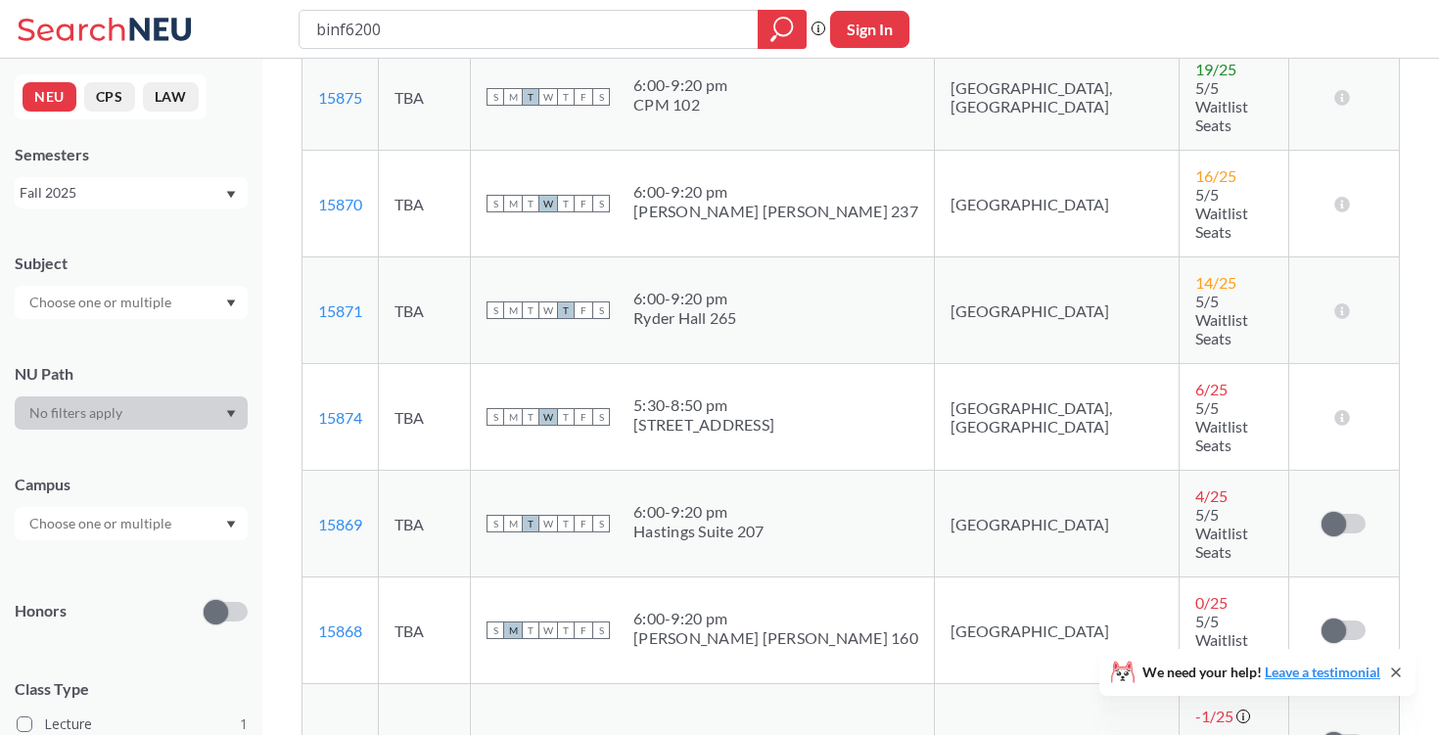
scroll to position [335, 0]
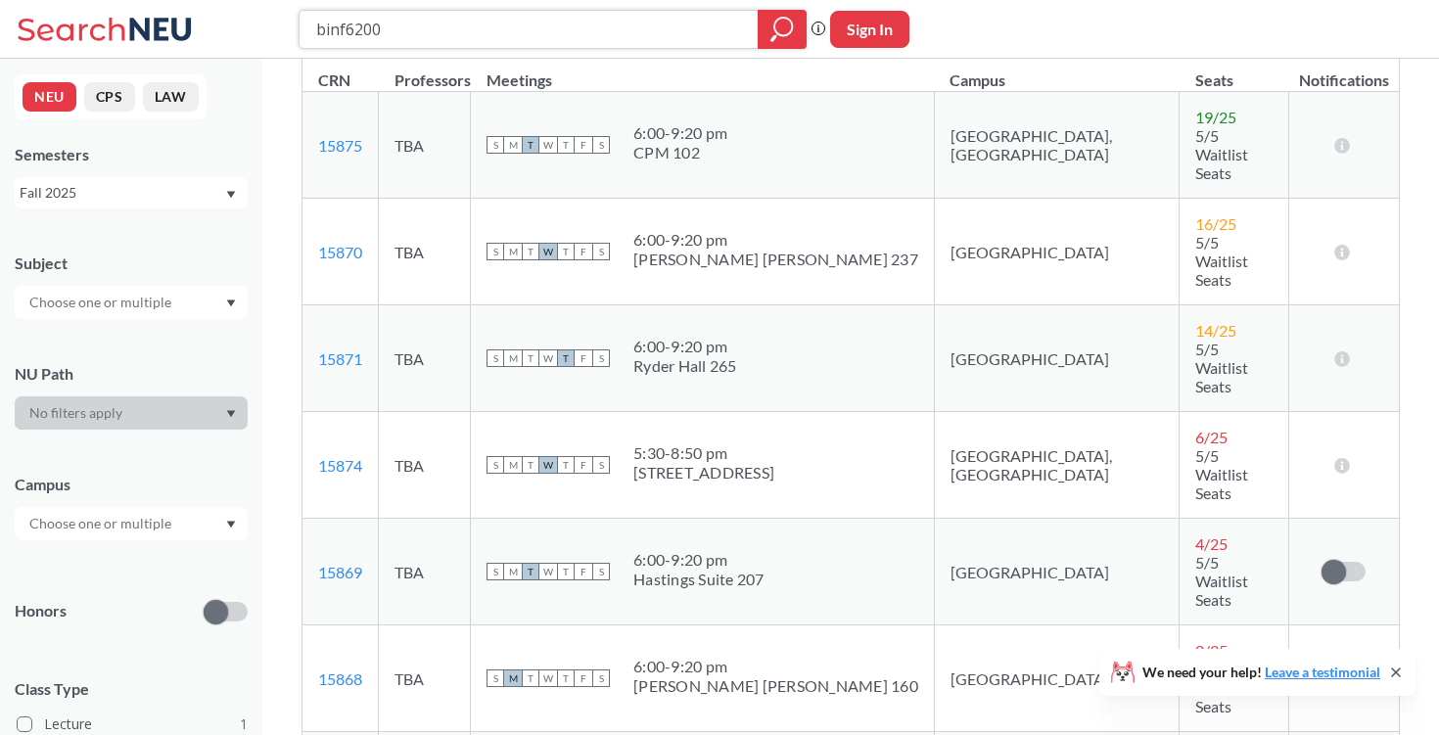
click at [413, 16] on input "binf6200" at bounding box center [529, 29] width 430 height 33
click at [417, 29] on input "binf6200" at bounding box center [529, 29] width 430 height 33
type input "b"
type input "cs4100"
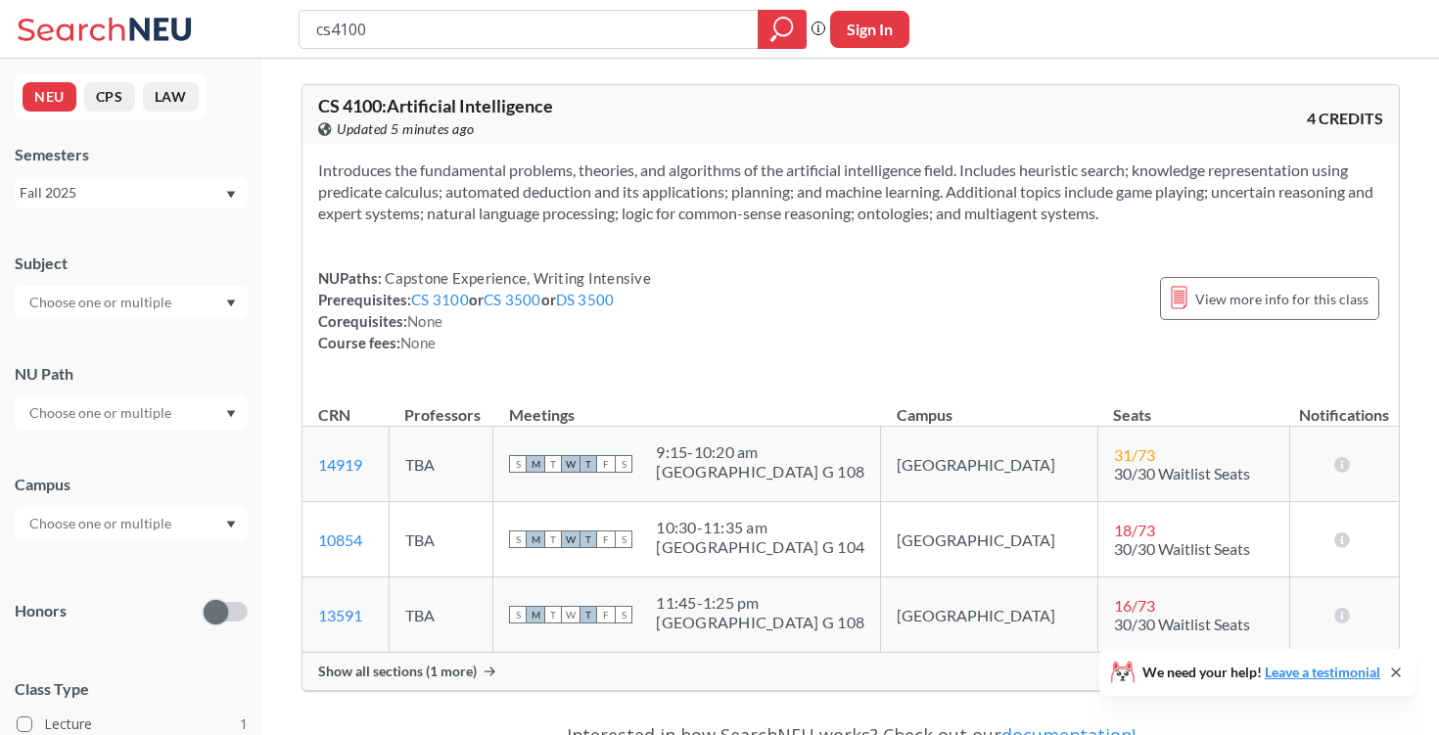
scroll to position [63, 0]
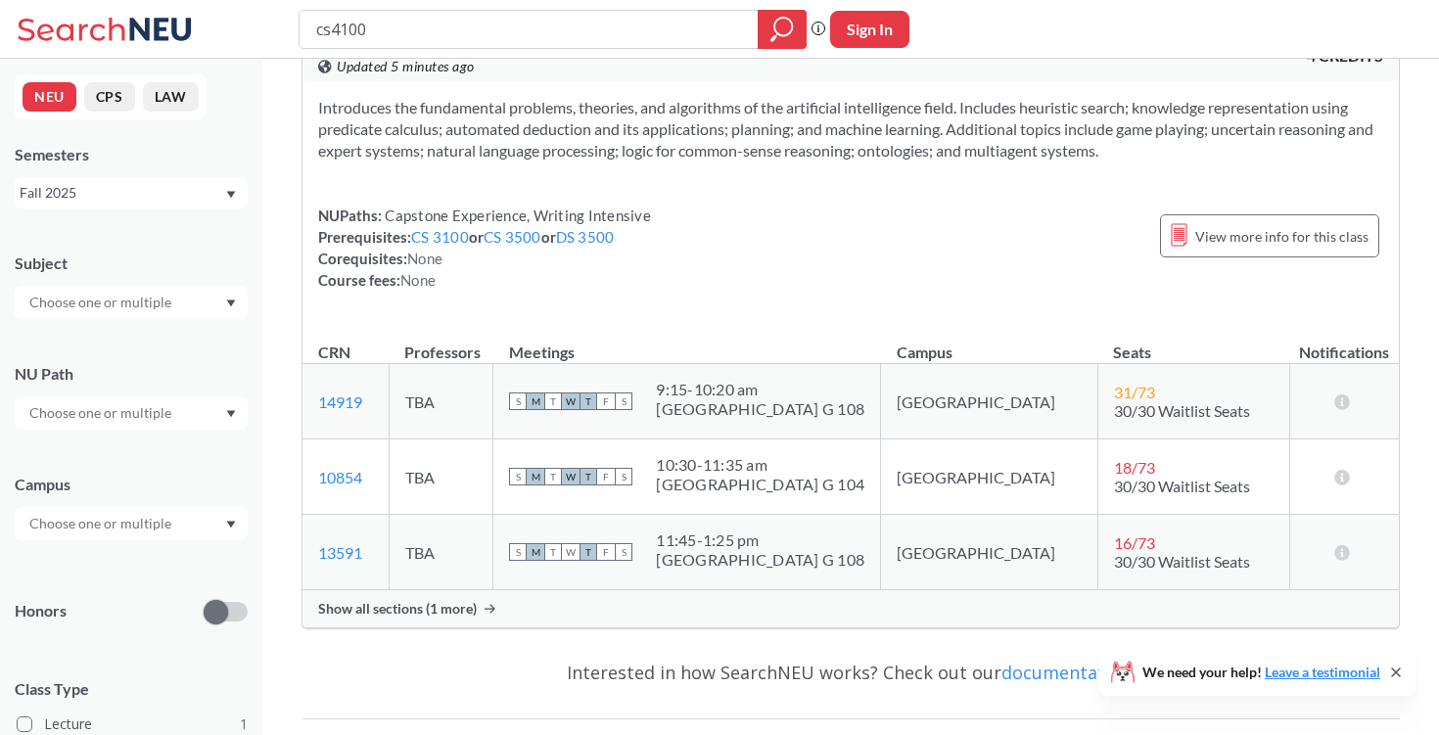
click at [435, 628] on div "CS 4100 : Artificial Intelligence View this course on Banner. Updated 5 minutes…" at bounding box center [851, 325] width 1098 height 638
click at [437, 610] on span "Show all sections (1 more)" at bounding box center [397, 609] width 159 height 18
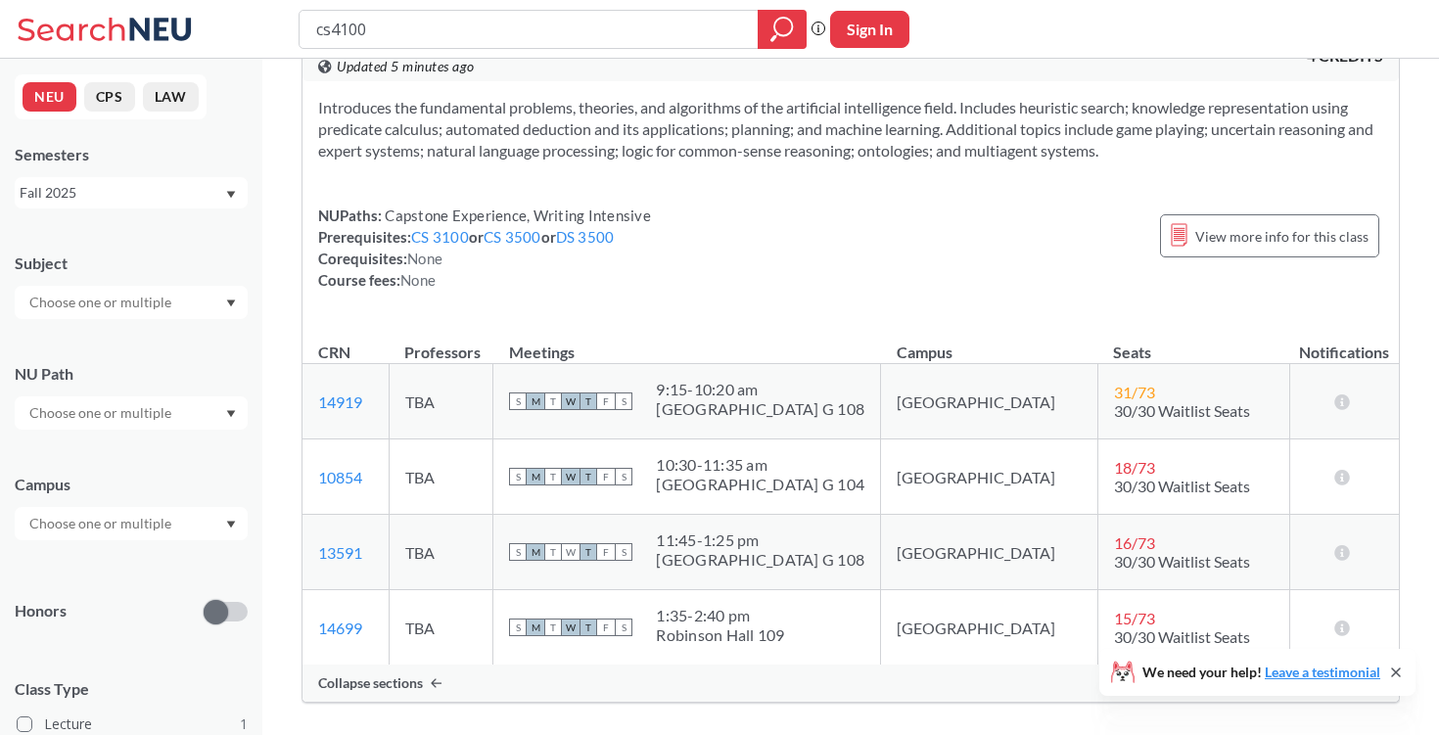
scroll to position [278, 0]
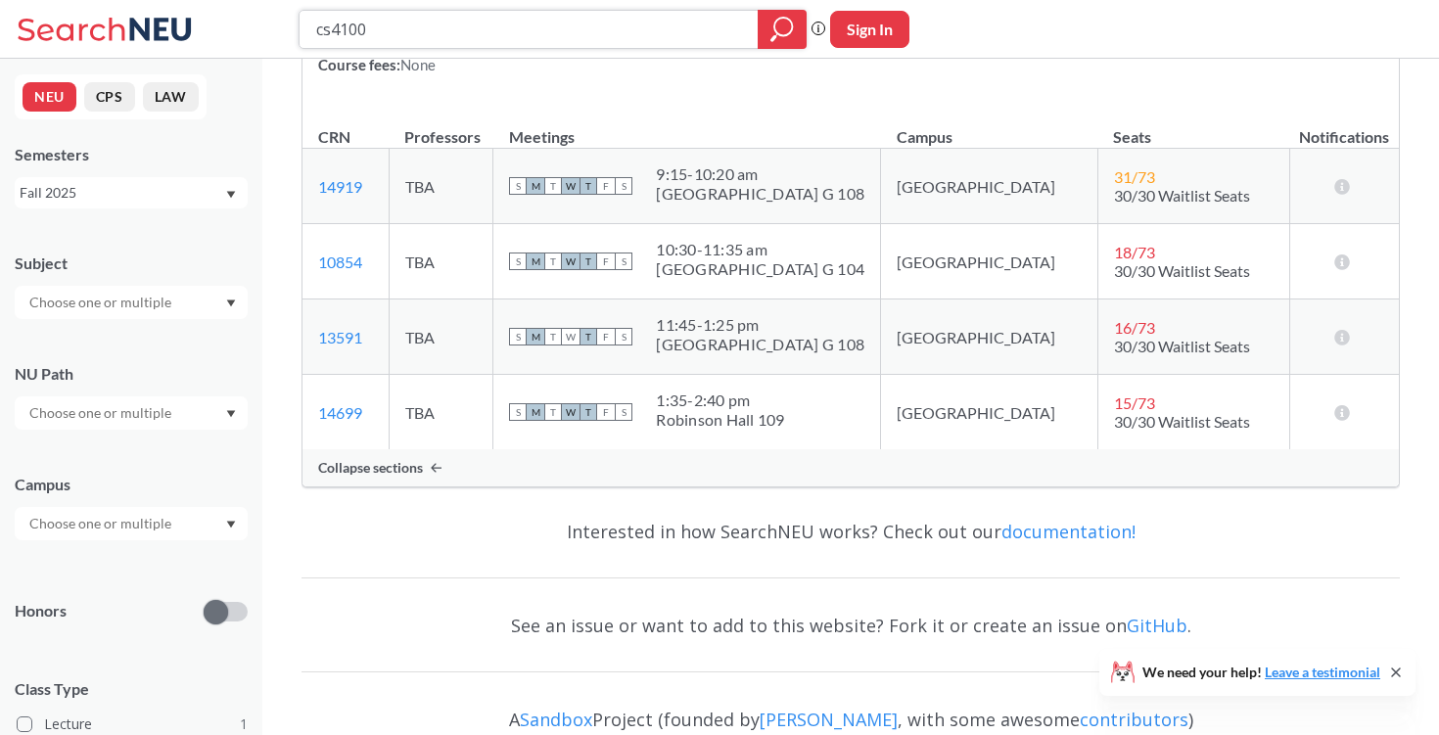
click at [542, 15] on input "cs4100" at bounding box center [529, 29] width 430 height 33
click at [542, 20] on input "cs4100" at bounding box center [529, 29] width 430 height 33
type input "c"
type input "biol3415"
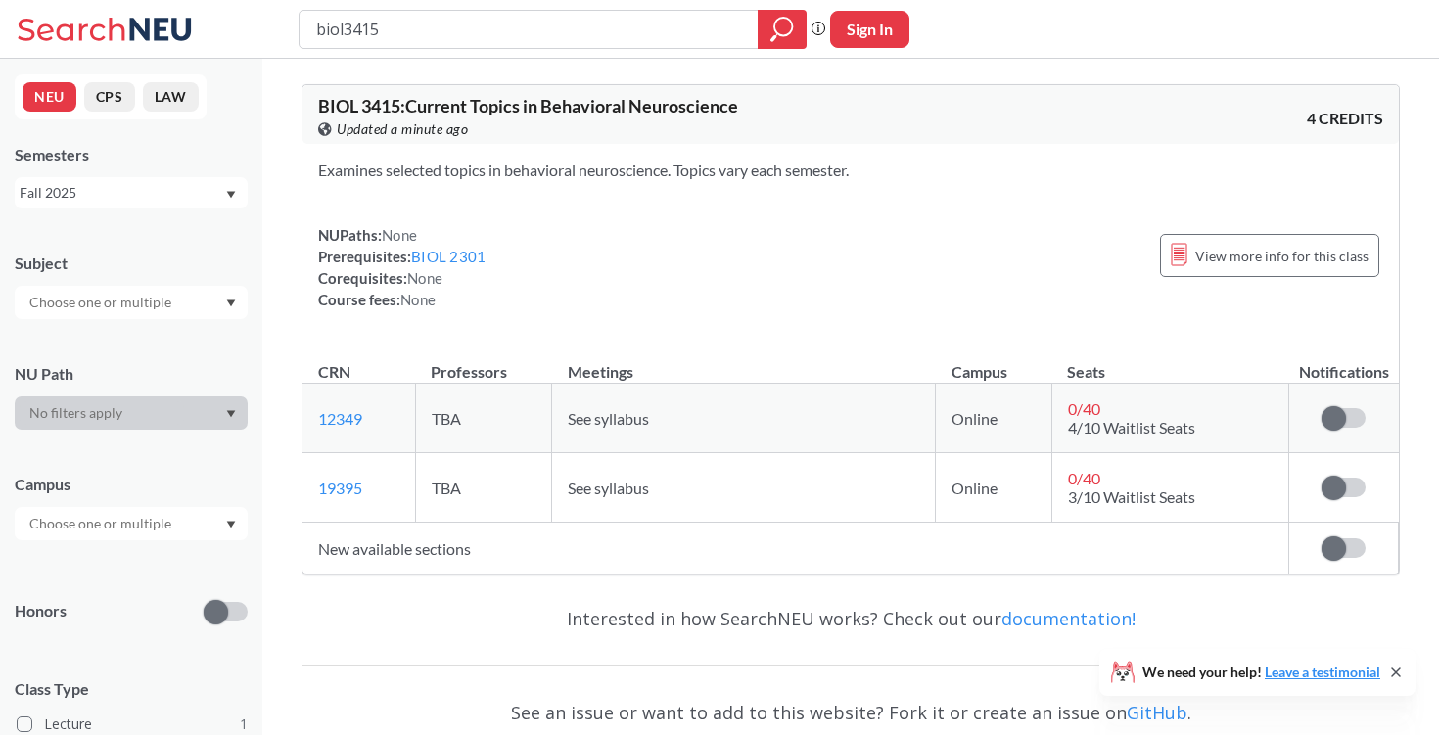
click at [422, 549] on td "New available sections" at bounding box center [795, 549] width 987 height 52
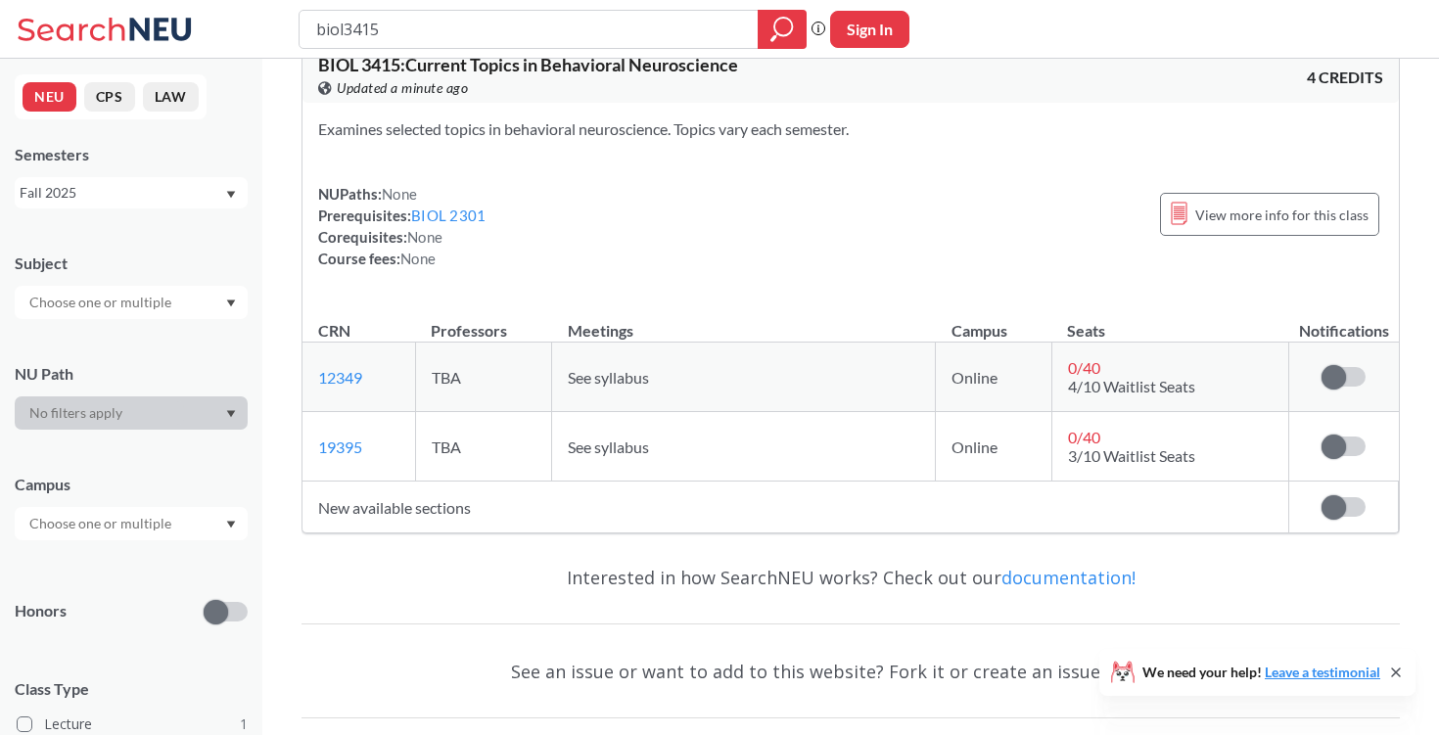
scroll to position [48, 0]
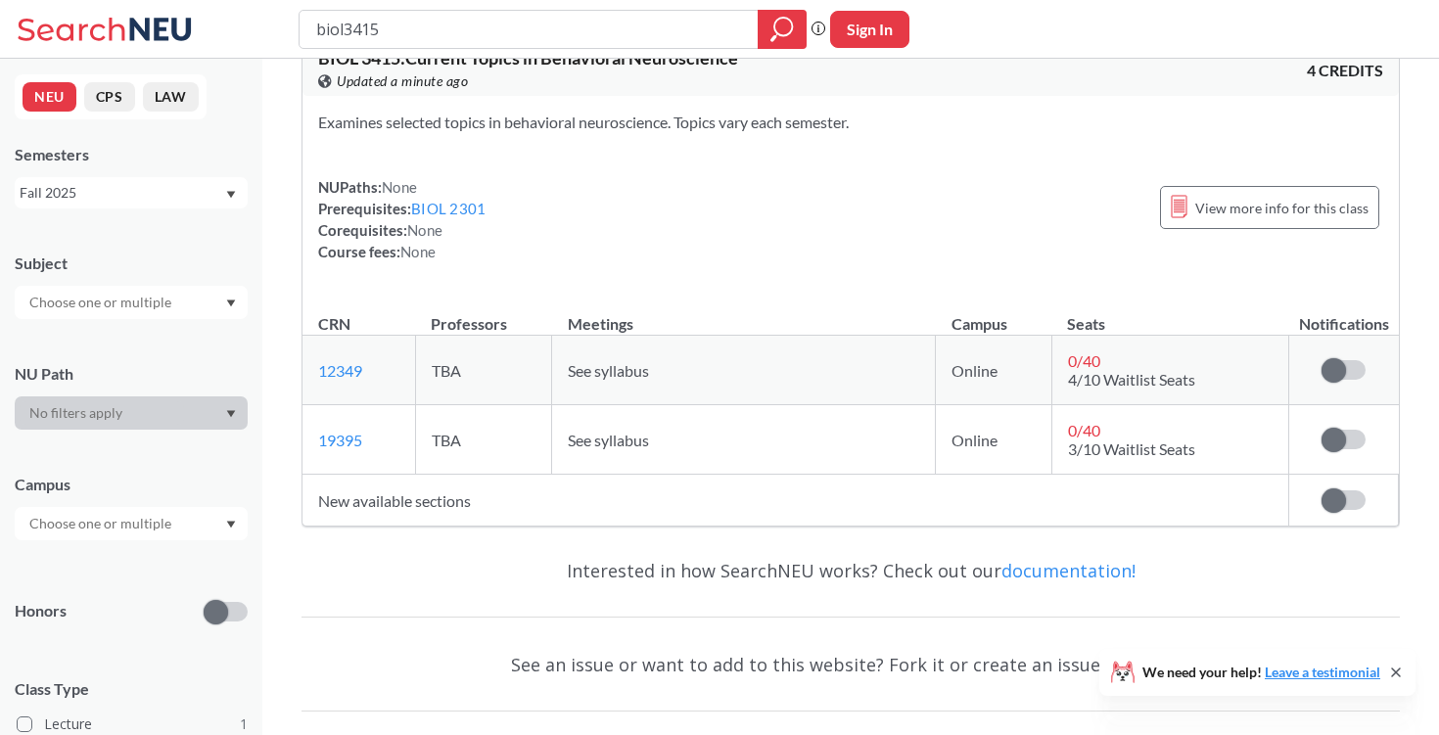
click at [411, 499] on td "New available sections" at bounding box center [795, 501] width 987 height 52
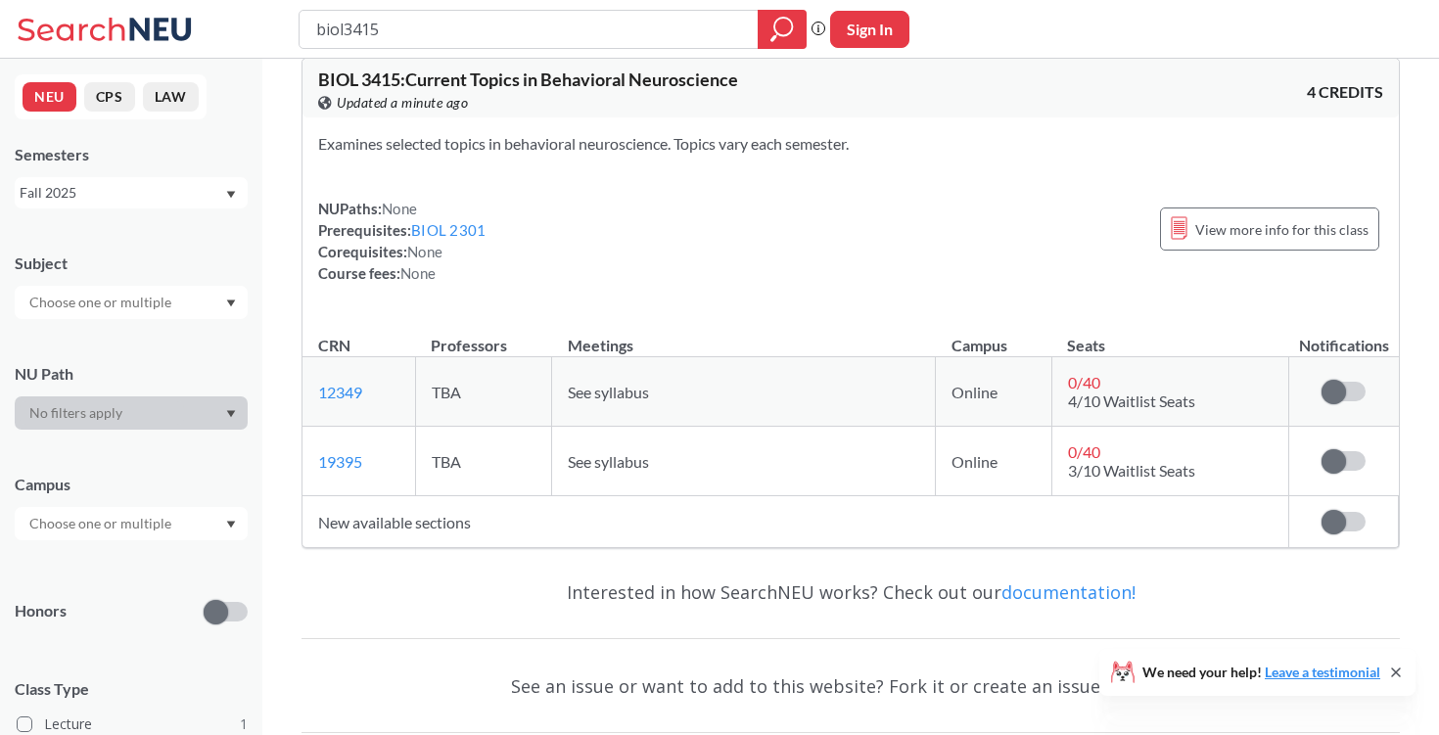
scroll to position [0, 0]
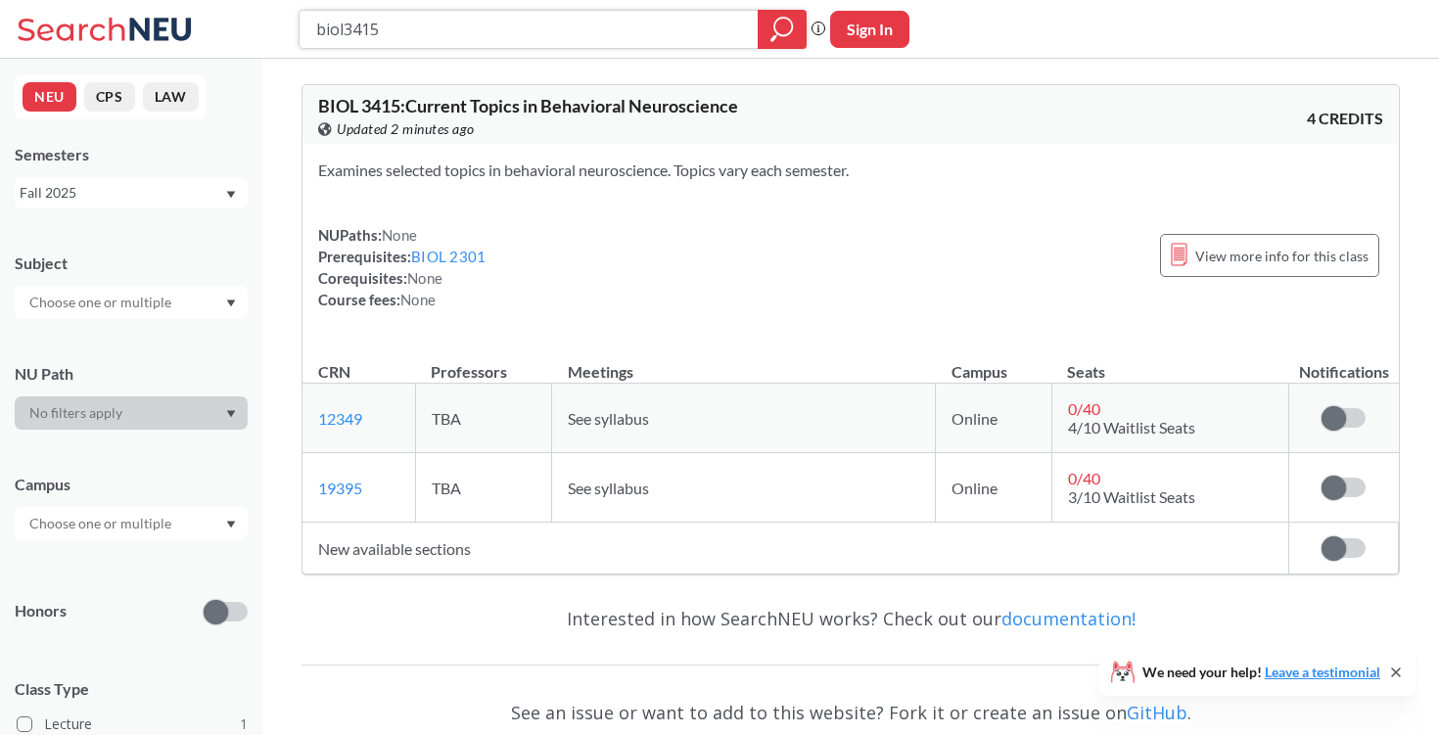
drag, startPoint x: 416, startPoint y: 28, endPoint x: 267, endPoint y: 28, distance: 148.8
click at [267, 28] on div "biol3415 Phrase search guarantees the exact search appears in the results. Ex. …" at bounding box center [719, 29] width 1439 height 59
type input "c"
type input "cs4535"
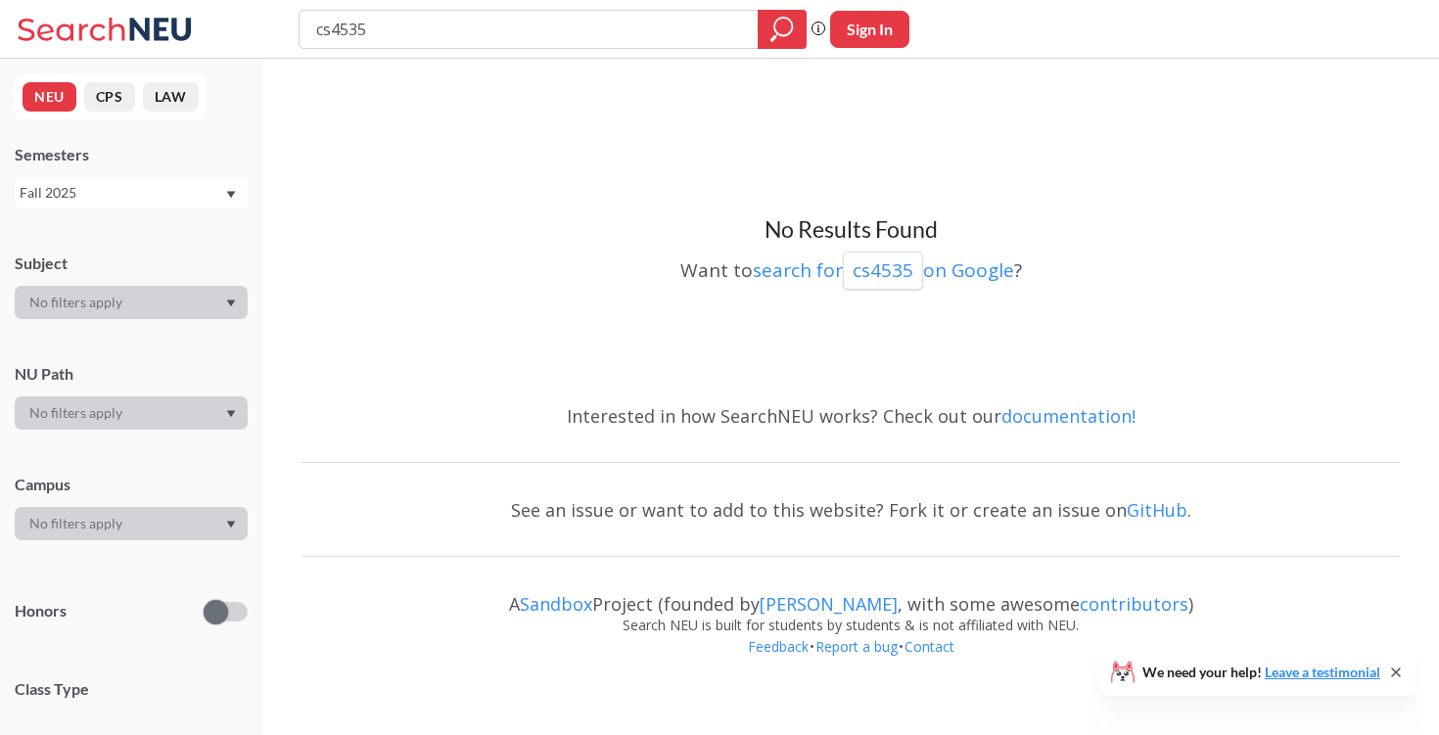
click at [126, 214] on div "NEU CPS LAW Semesters Fall 2025 Subject NU Path Campus Honors Class Type Course…" at bounding box center [131, 397] width 262 height 676
click at [110, 186] on div "Fall 2025" at bounding box center [122, 193] width 205 height 22
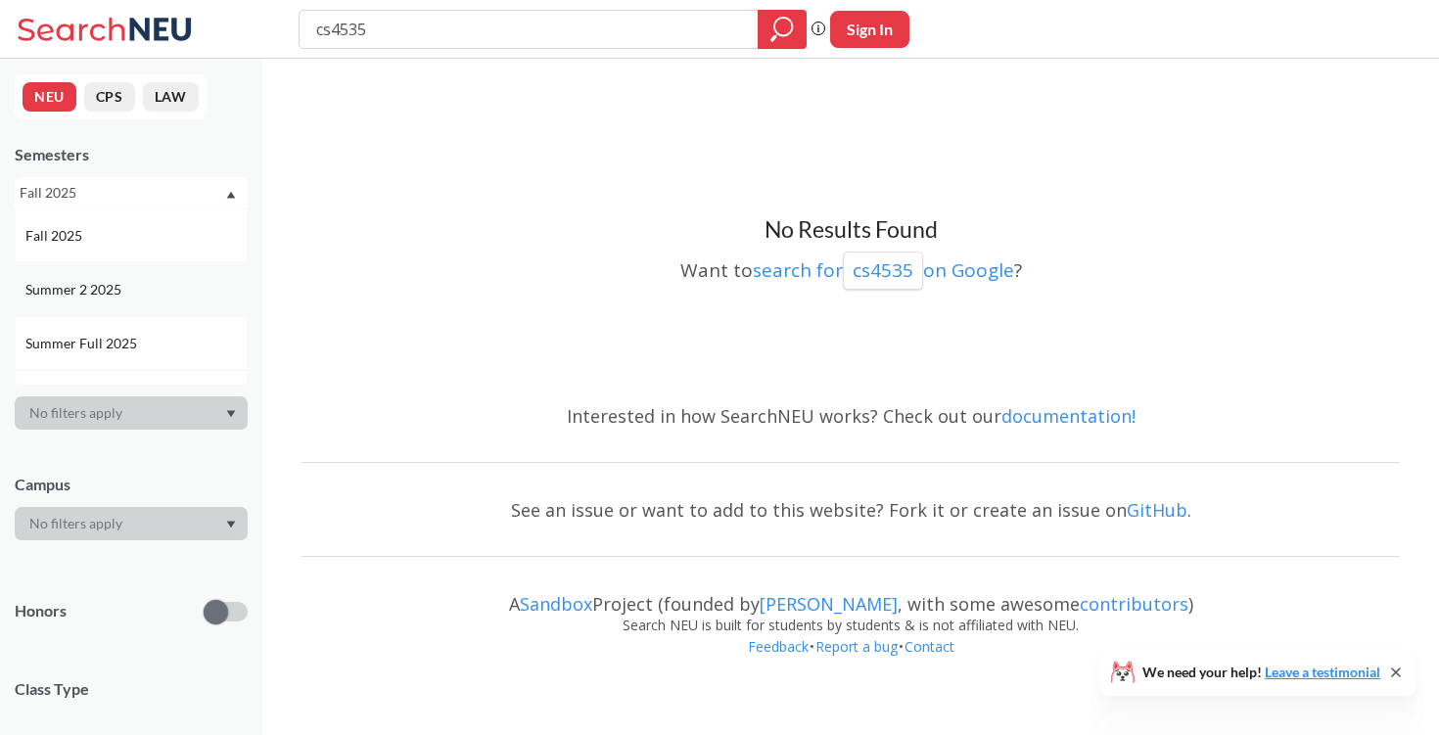
click at [90, 296] on span "Summer 2 2025" at bounding box center [75, 290] width 100 height 22
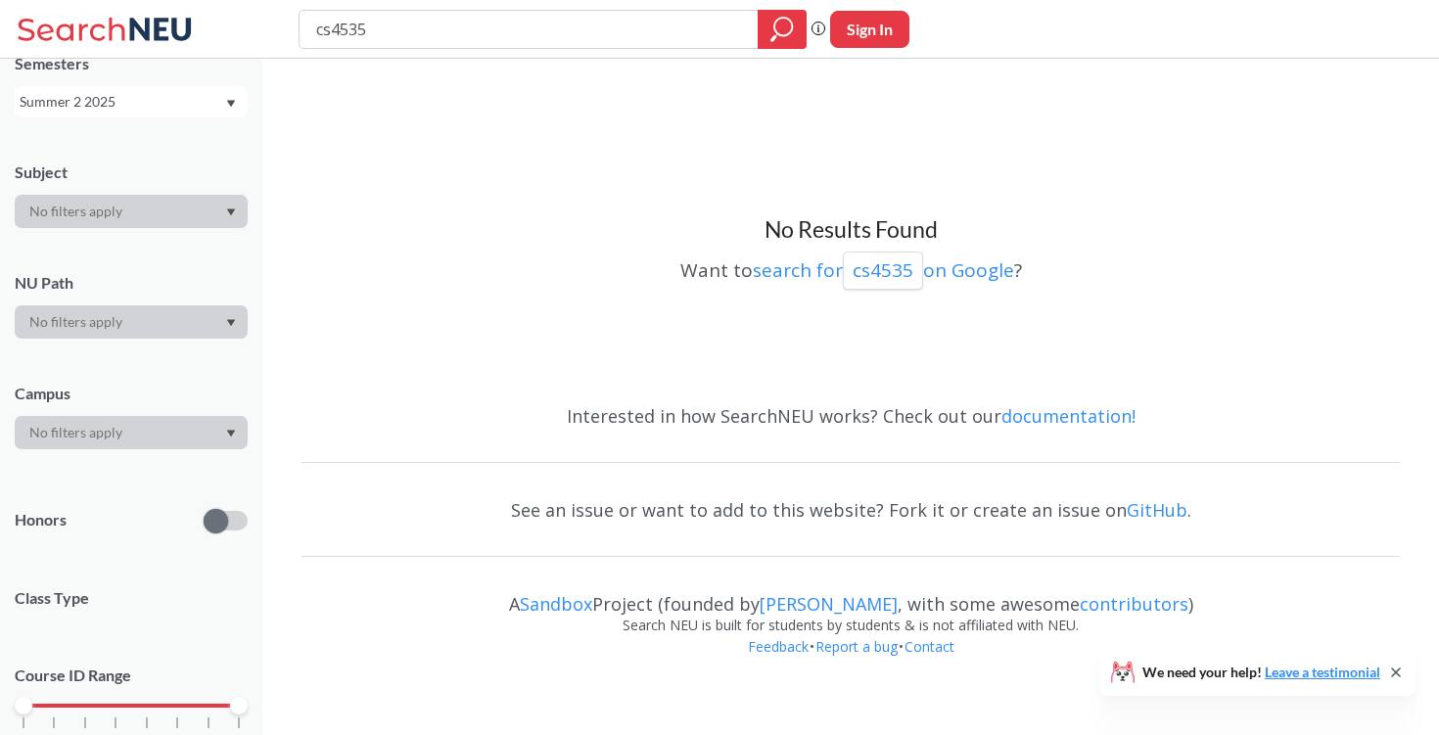
scroll to position [99, 0]
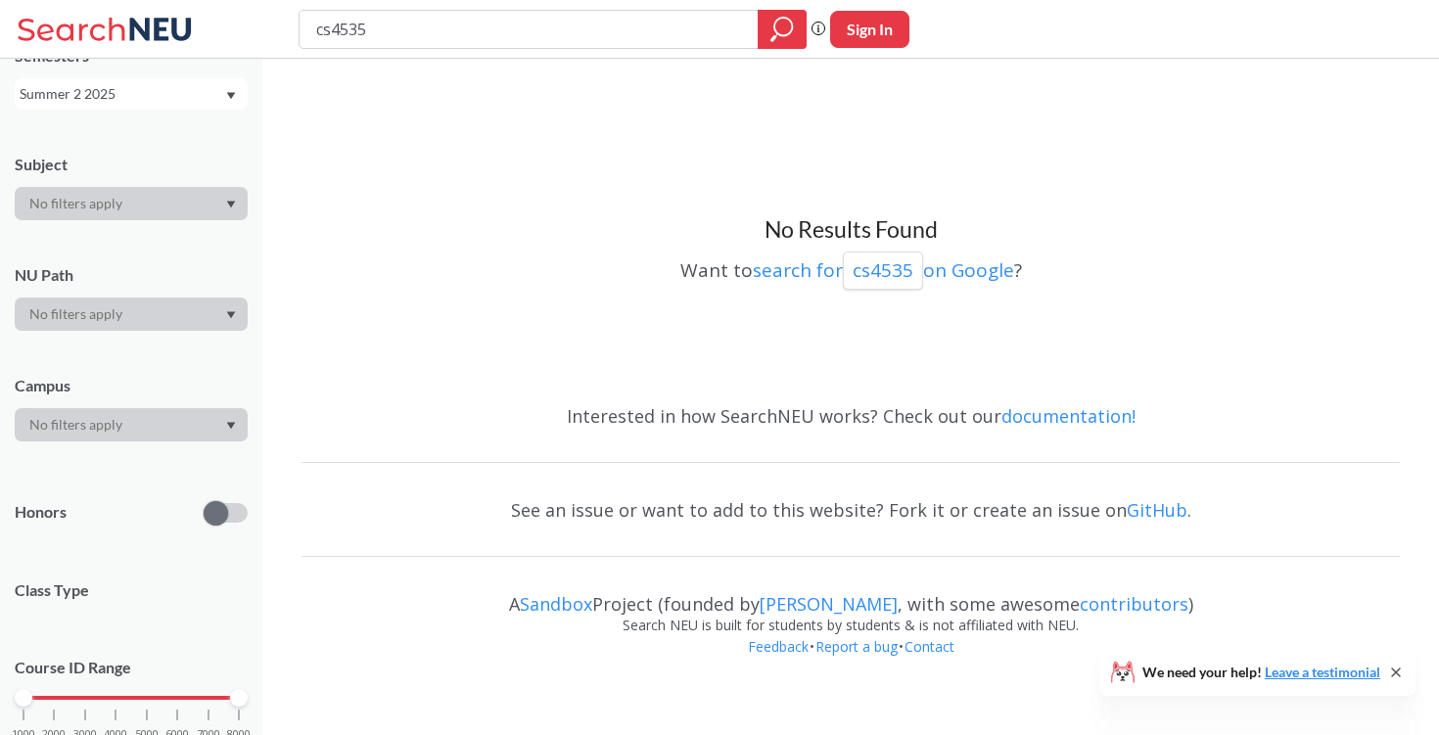
click at [385, 34] on input "cs4535" at bounding box center [529, 29] width 430 height 33
type input "cs4100"
click at [179, 97] on div "Summer 2 2025" at bounding box center [122, 94] width 205 height 22
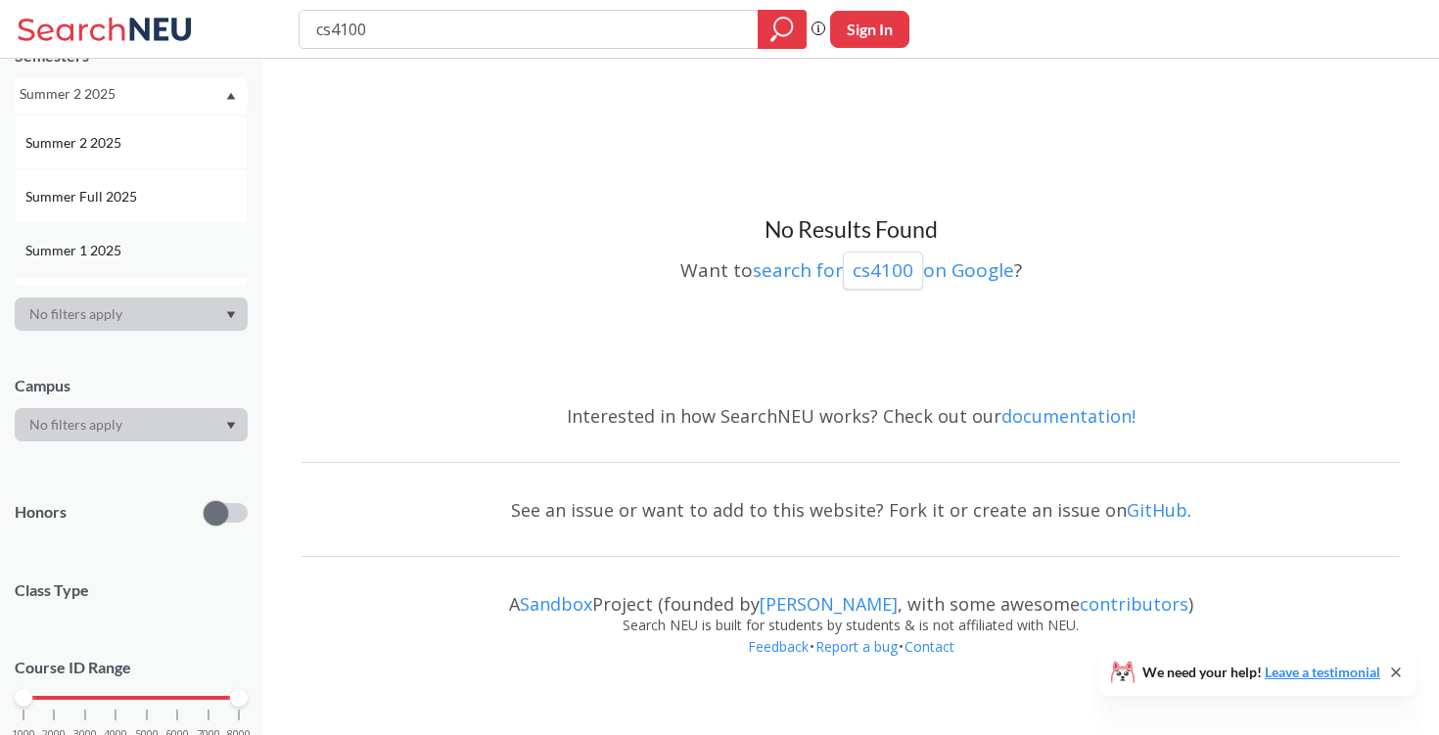
click at [157, 246] on div "Summer 1 2025" at bounding box center [135, 251] width 221 height 22
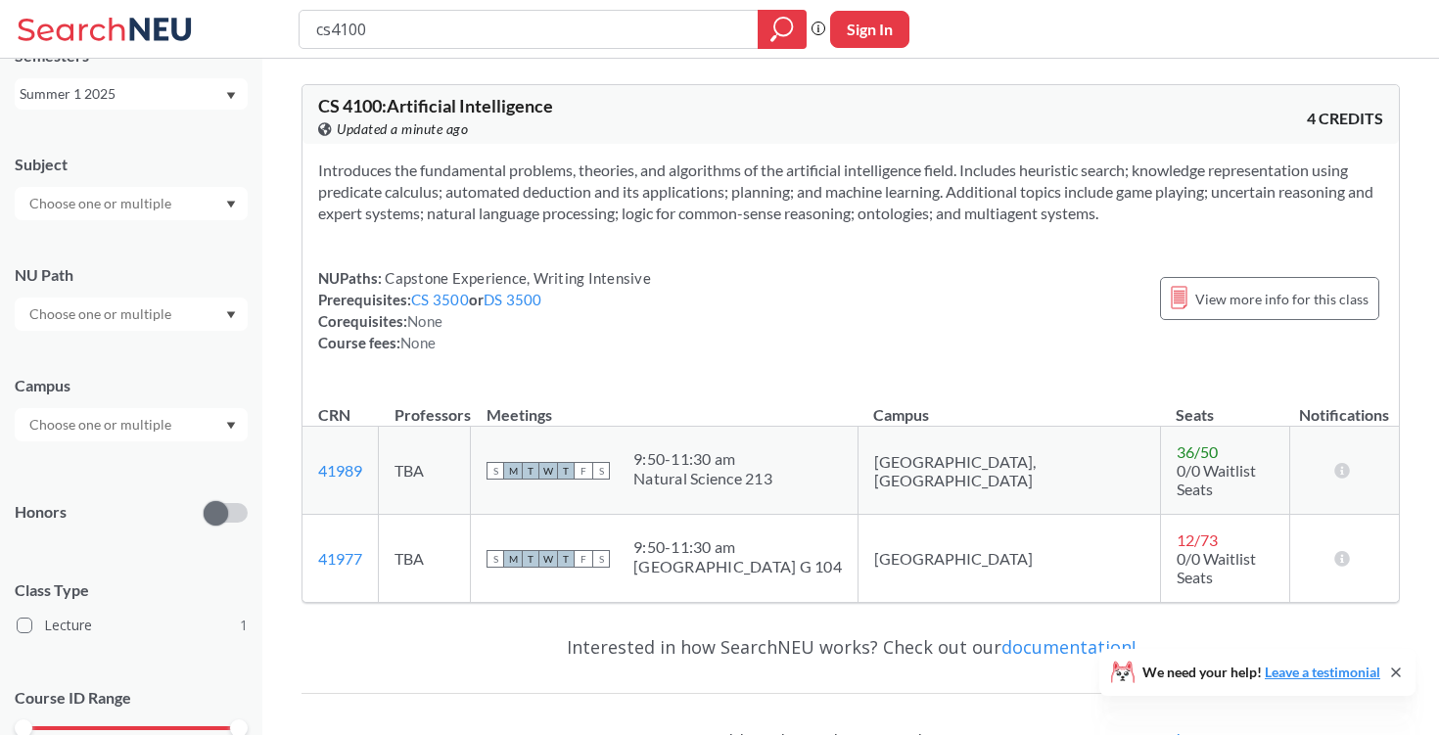
click at [502, 49] on div "cs4100 Phrase search guarantees the exact search appears in the results. Ex. If…" at bounding box center [719, 29] width 1439 height 59
click at [488, 27] on input "cs4100" at bounding box center [529, 29] width 430 height 33
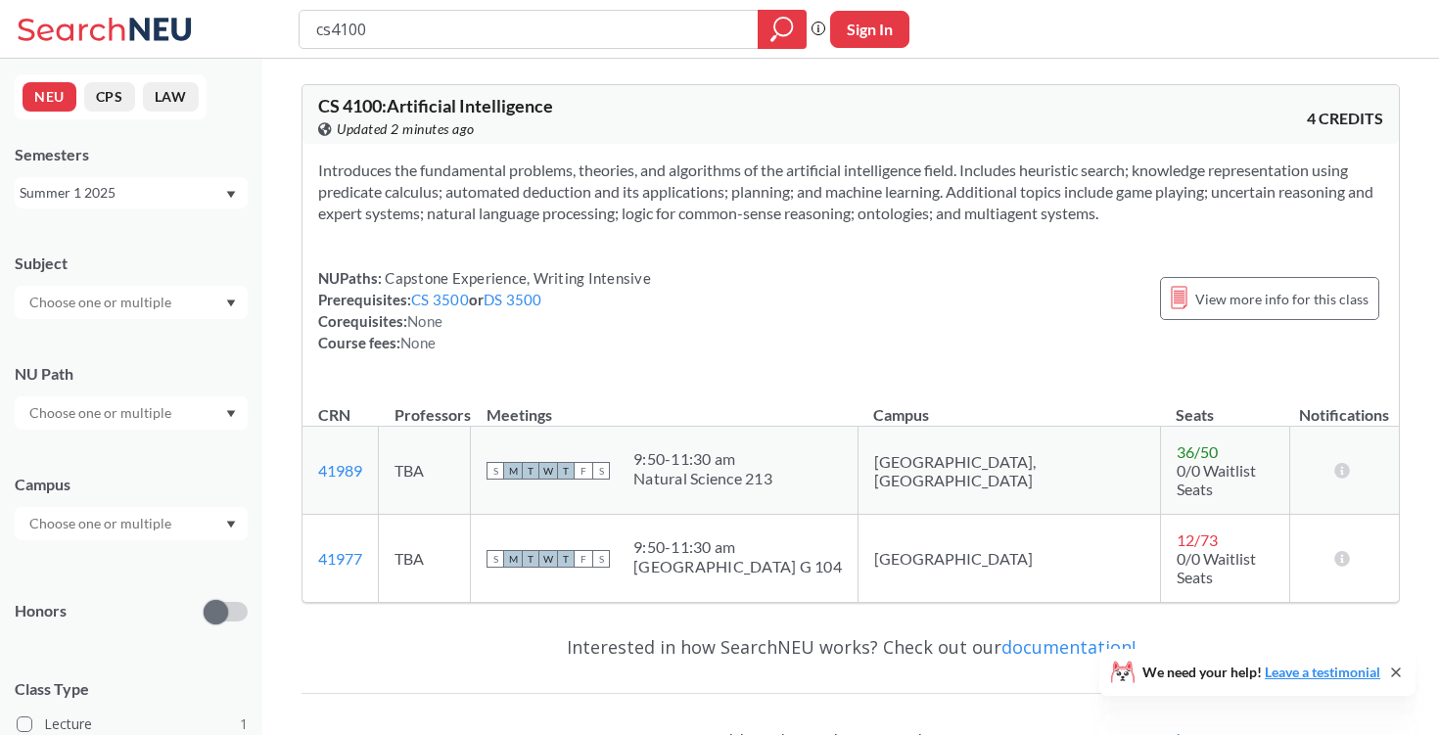
click at [94, 182] on div "Summer 1 2025" at bounding box center [122, 193] width 205 height 22
click at [101, 250] on div "Fall 2025" at bounding box center [131, 236] width 233 height 54
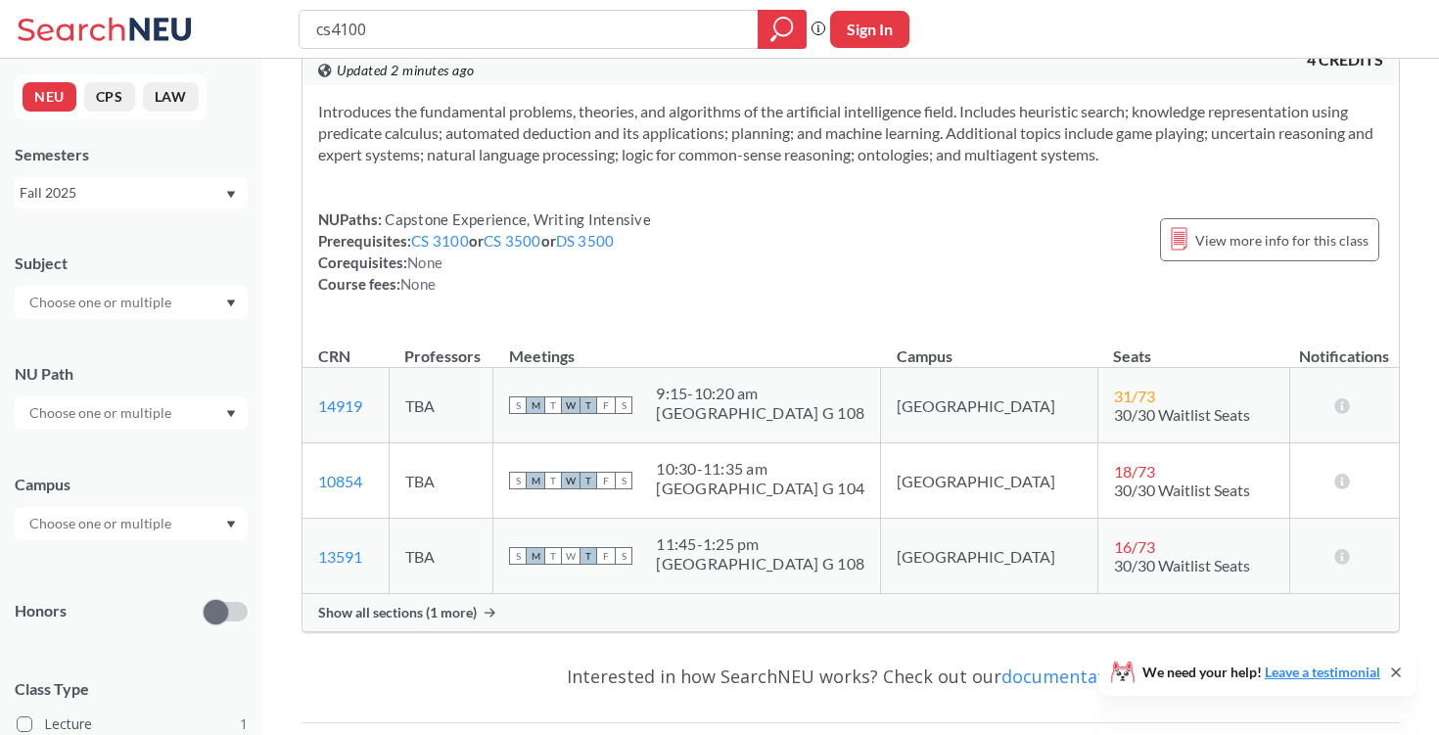
scroll to position [60, 0]
click at [443, 609] on span "Show all sections (1 more)" at bounding box center [397, 612] width 159 height 18
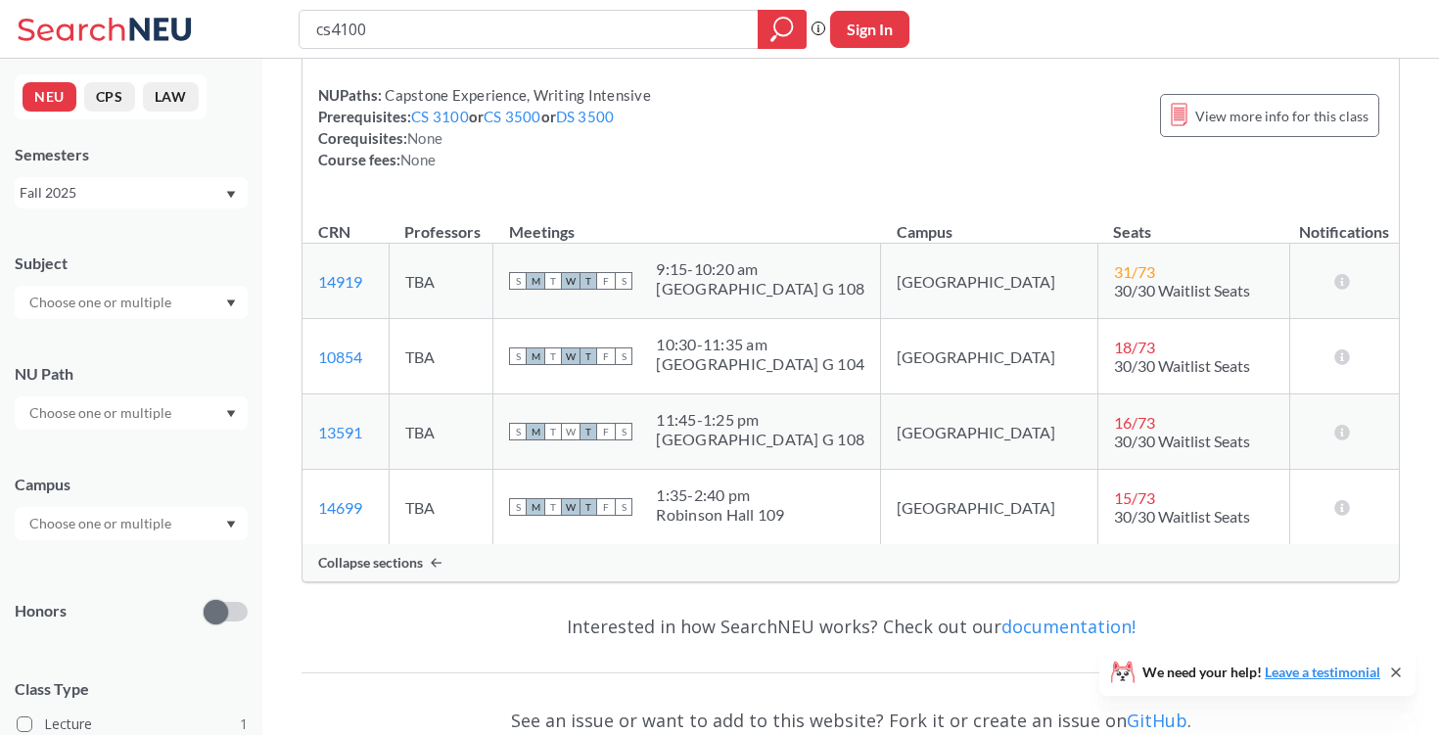
scroll to position [209, 0]
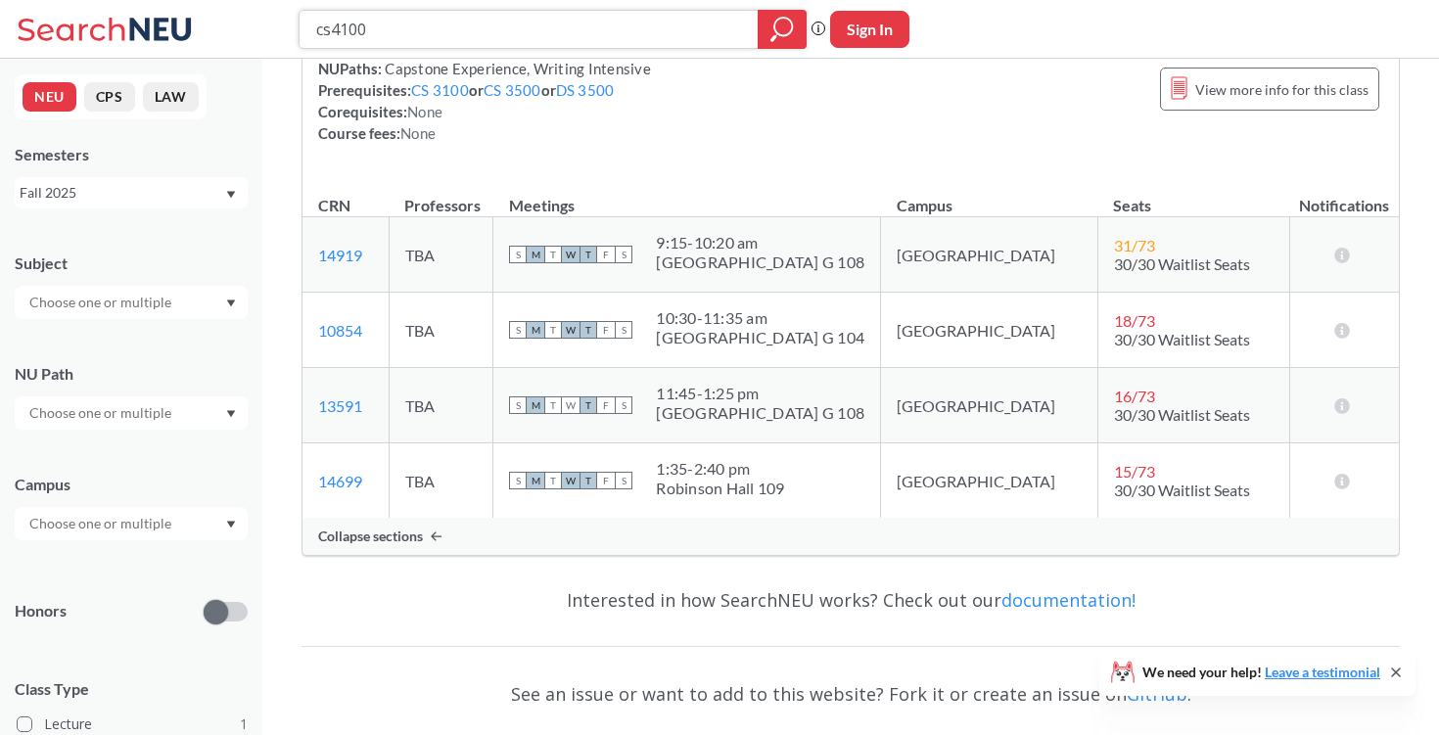
click at [531, 27] on input "cs4100" at bounding box center [529, 29] width 430 height 33
type input "cs4120"
